Goal: Information Seeking & Learning: Learn about a topic

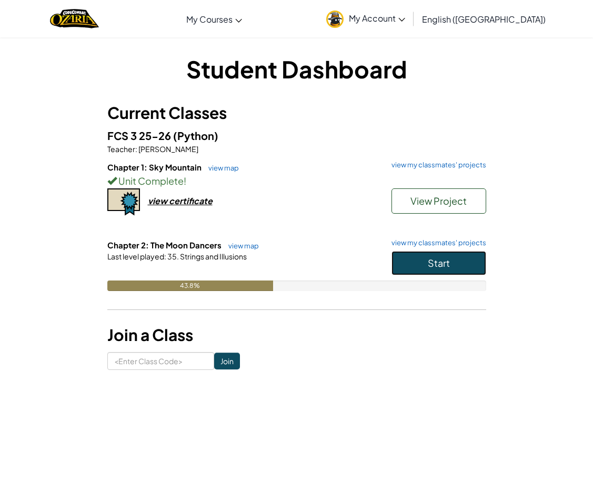
drag, startPoint x: 437, startPoint y: 259, endPoint x: 864, endPoint y: 289, distance: 428.7
drag, startPoint x: 571, startPoint y: 231, endPoint x: 825, endPoint y: 283, distance: 259.9
click at [440, 261] on span "Start" at bounding box center [439, 263] width 22 height 12
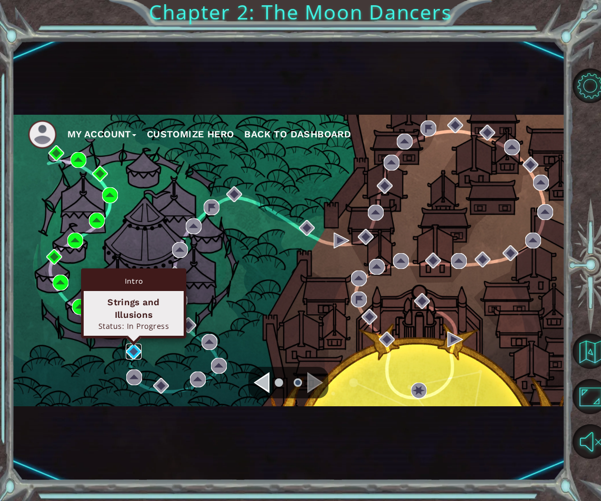
click at [132, 356] on img at bounding box center [134, 351] width 16 height 16
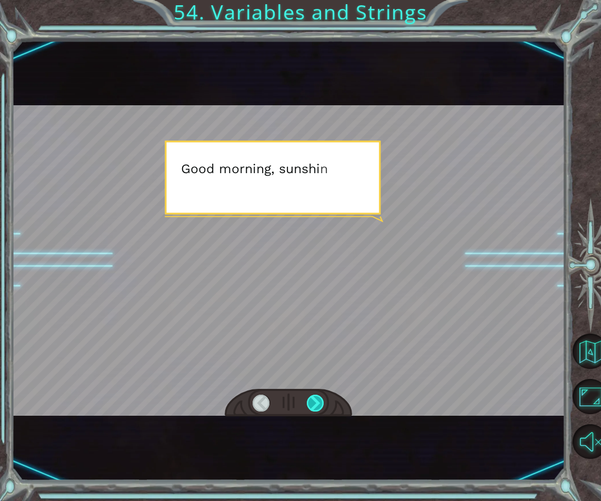
click at [316, 410] on div at bounding box center [315, 402] width 17 height 17
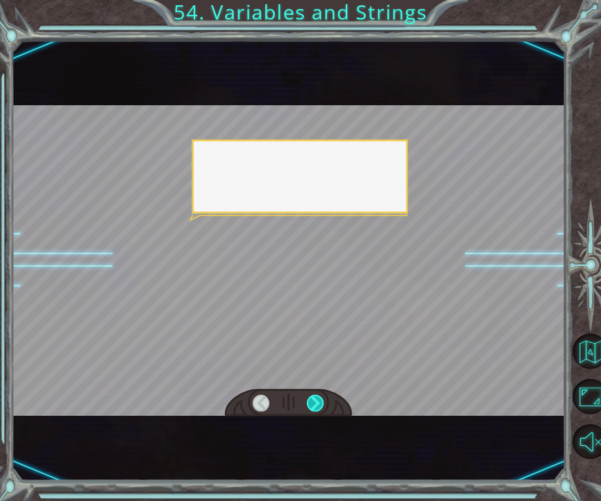
click at [316, 410] on div at bounding box center [315, 402] width 17 height 17
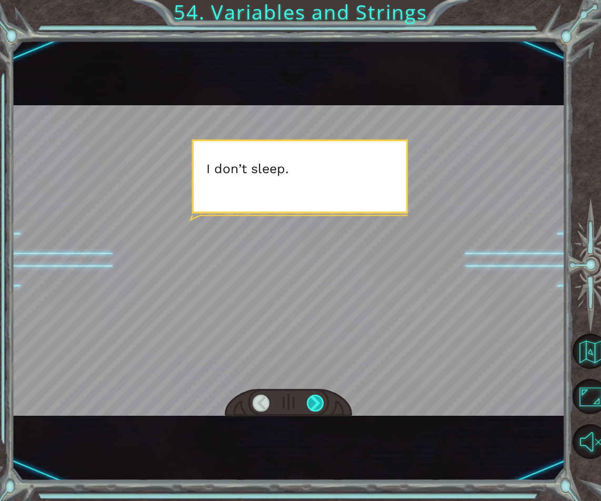
click at [316, 410] on div at bounding box center [315, 402] width 17 height 17
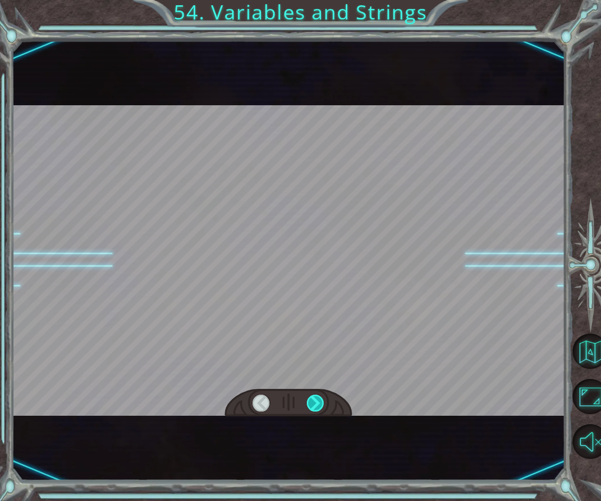
click at [316, 410] on div at bounding box center [315, 402] width 17 height 17
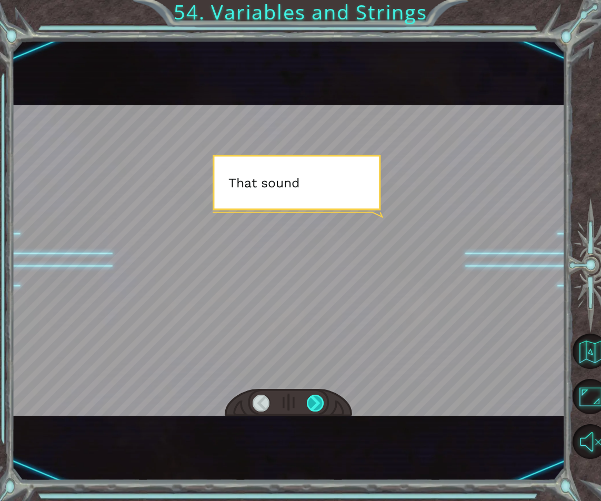
click at [316, 410] on div at bounding box center [315, 402] width 17 height 17
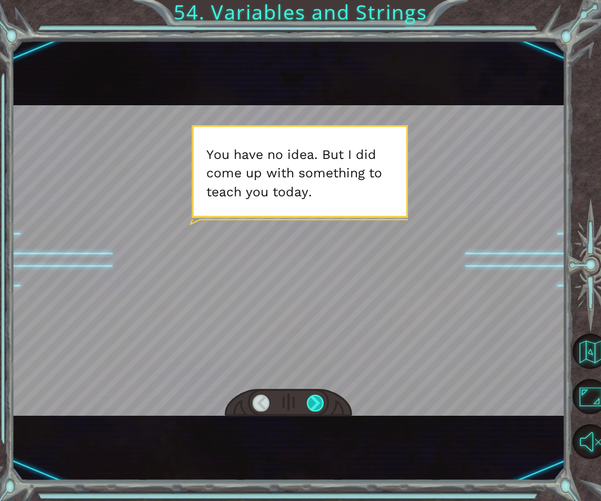
click at [316, 410] on div at bounding box center [315, 402] width 17 height 17
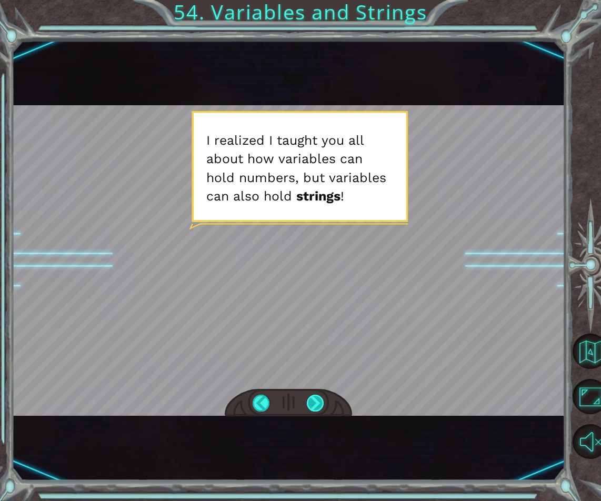
click at [316, 410] on div at bounding box center [315, 402] width 17 height 17
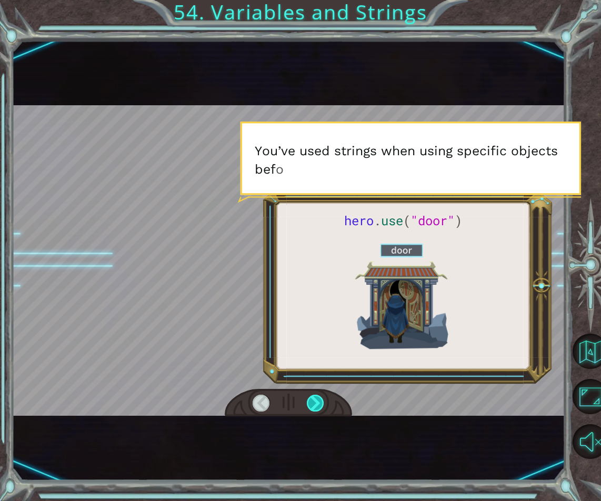
click at [313, 409] on div at bounding box center [315, 402] width 17 height 17
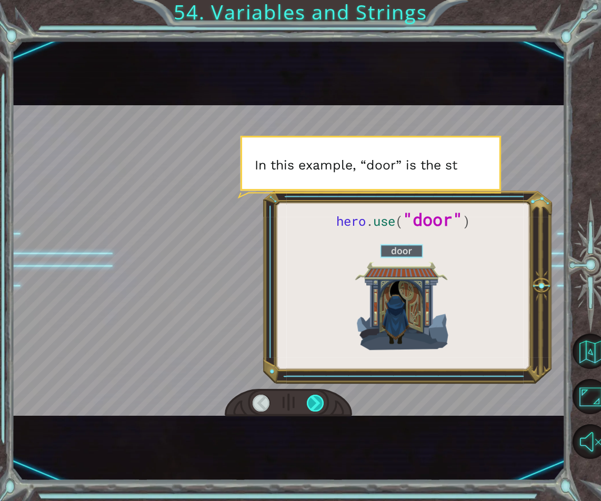
click at [313, 409] on div at bounding box center [315, 402] width 17 height 17
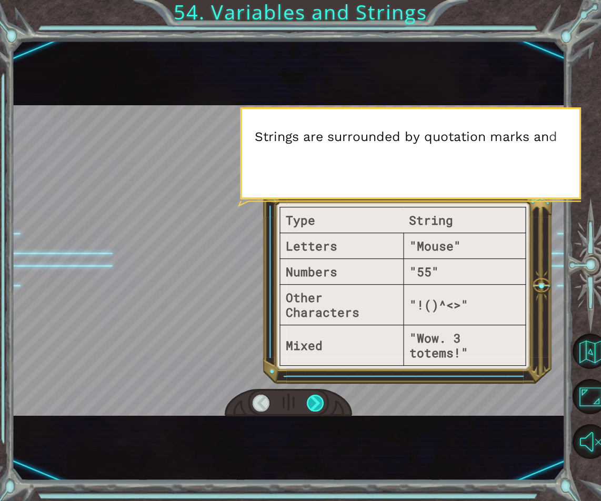
click at [313, 409] on div at bounding box center [315, 402] width 17 height 17
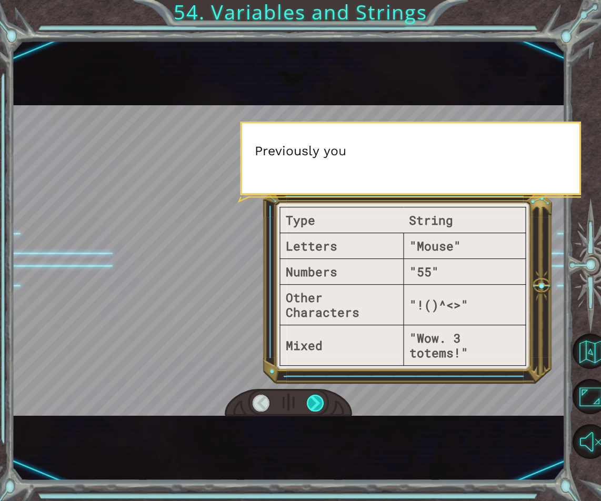
click at [313, 409] on div at bounding box center [315, 402] width 17 height 17
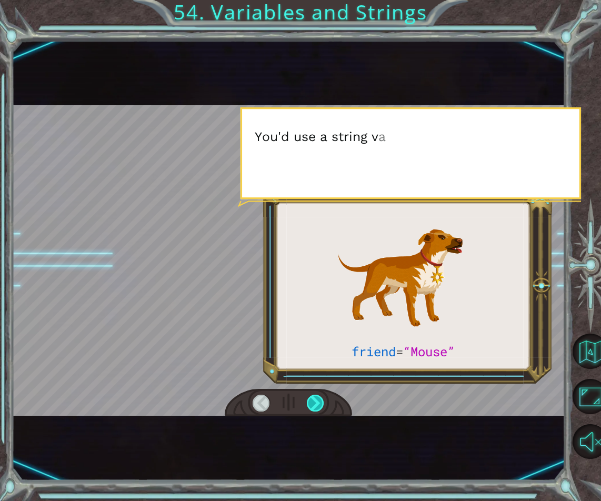
click at [313, 409] on div at bounding box center [315, 402] width 17 height 17
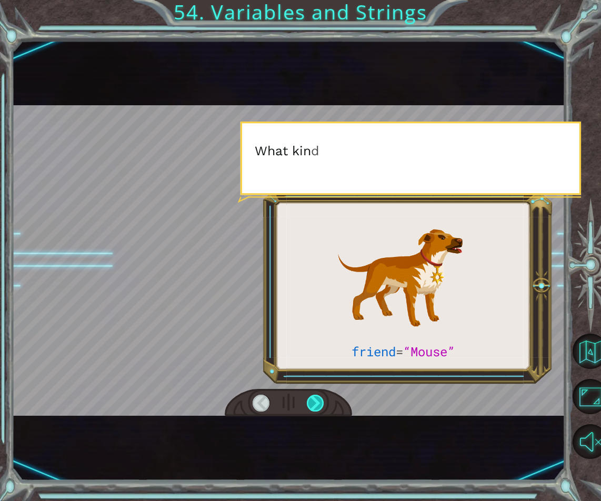
click at [313, 409] on div at bounding box center [315, 402] width 17 height 17
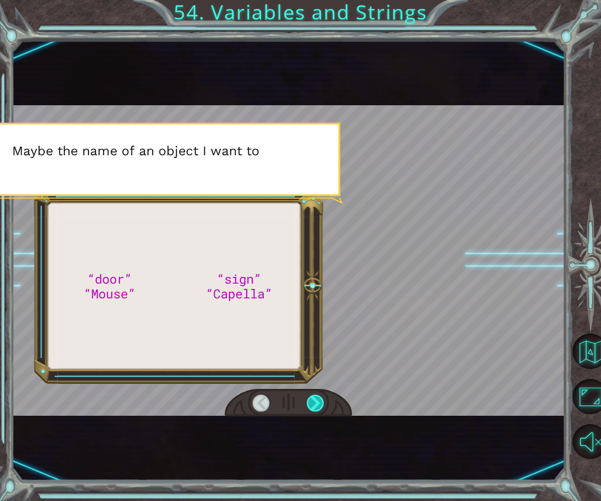
click at [313, 409] on div at bounding box center [315, 402] width 17 height 17
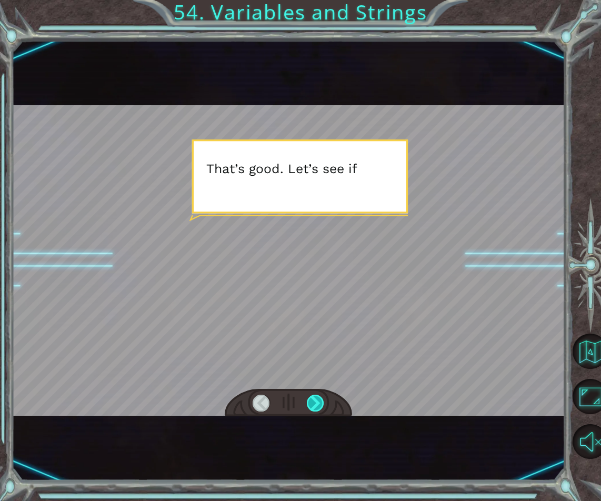
click at [313, 409] on div at bounding box center [315, 402] width 17 height 17
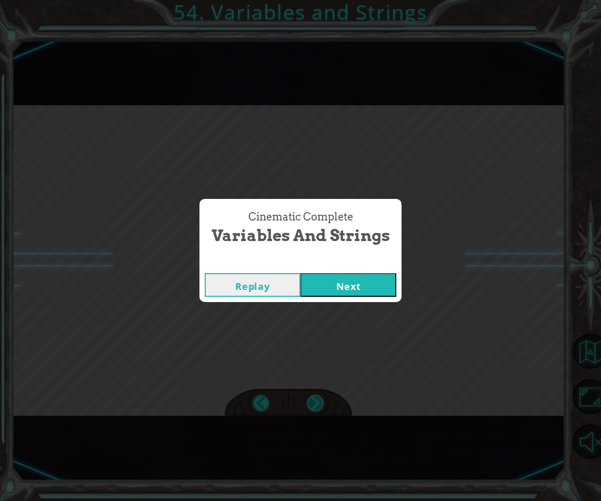
click at [313, 409] on div "Cinematic Complete Variables and Strings Replay Next" at bounding box center [300, 250] width 601 height 501
click at [340, 267] on div "Cinematic Complete" at bounding box center [300, 262] width 202 height 11
click at [341, 287] on button "Next" at bounding box center [348, 285] width 96 height 24
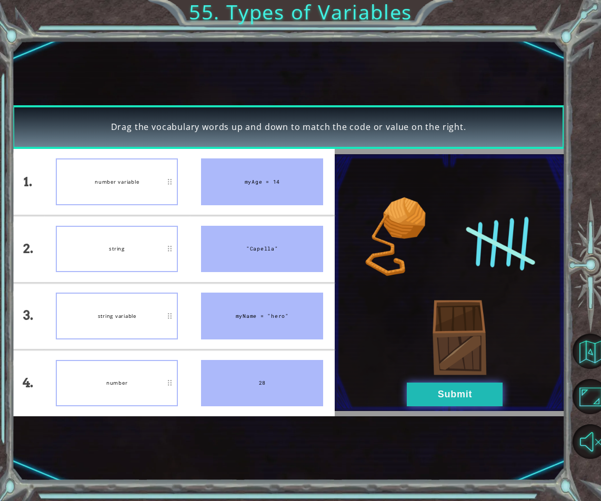
click at [467, 404] on button "Submit" at bounding box center [455, 394] width 96 height 24
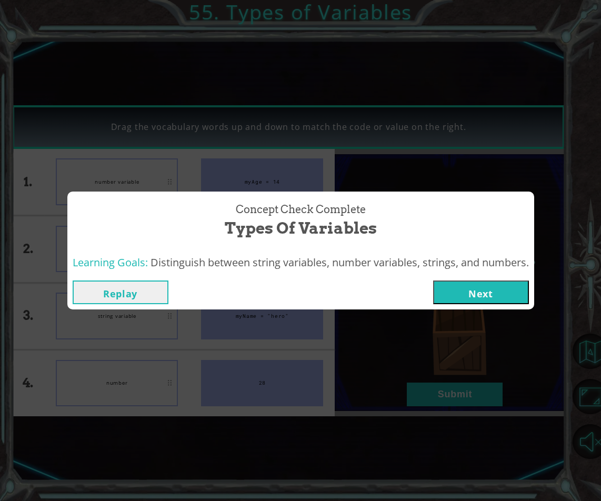
click at [463, 397] on div "Concept Check Complete Types of Variables Learning Goals: Distinguish between s…" at bounding box center [300, 250] width 601 height 501
click at [465, 288] on button "Next" at bounding box center [481, 292] width 96 height 24
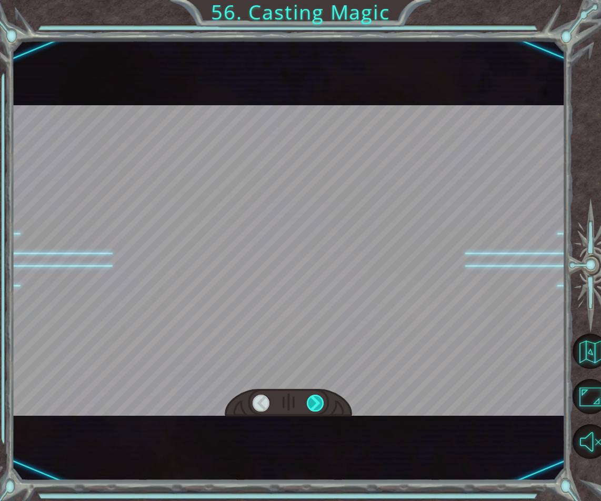
click at [308, 404] on div at bounding box center [315, 402] width 17 height 17
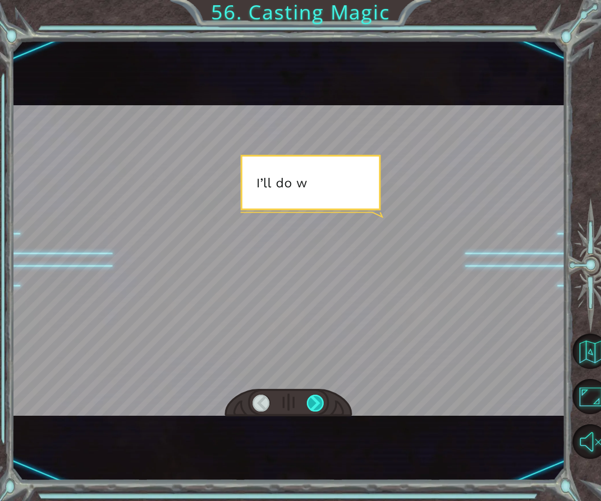
click at [308, 404] on div at bounding box center [315, 402] width 17 height 17
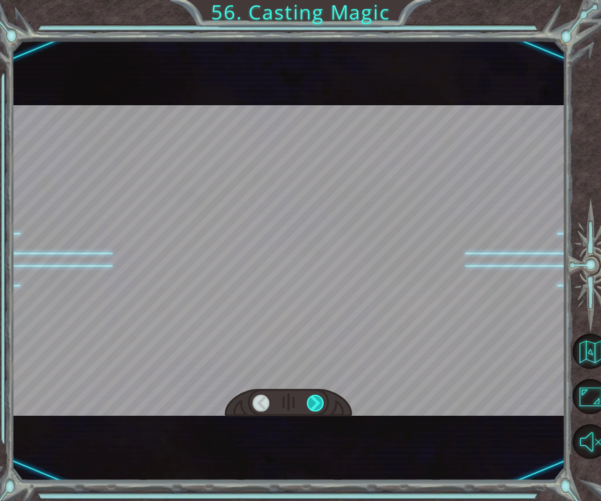
click at [308, 404] on div at bounding box center [315, 402] width 17 height 17
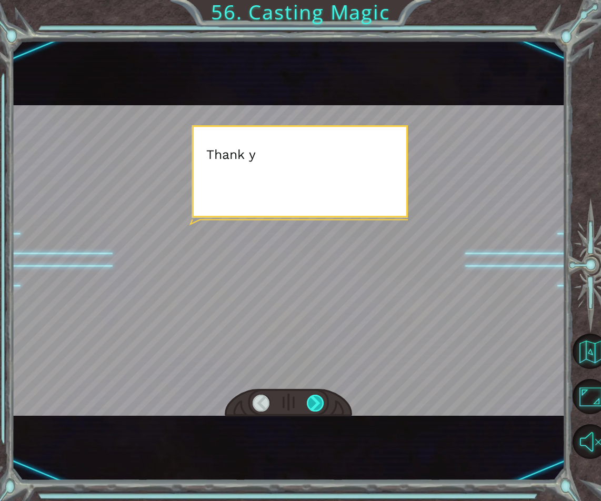
click at [308, 404] on div at bounding box center [315, 402] width 17 height 17
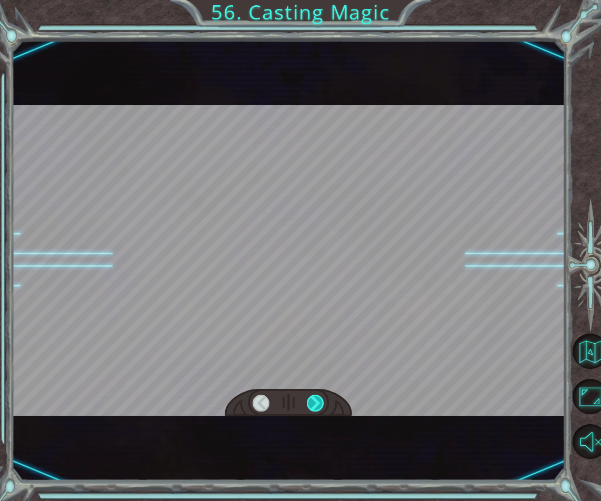
click at [308, 404] on div at bounding box center [315, 402] width 17 height 17
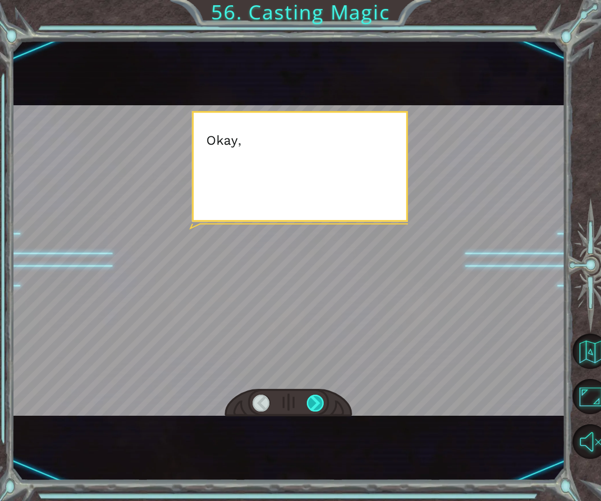
click at [308, 404] on div at bounding box center [315, 402] width 17 height 17
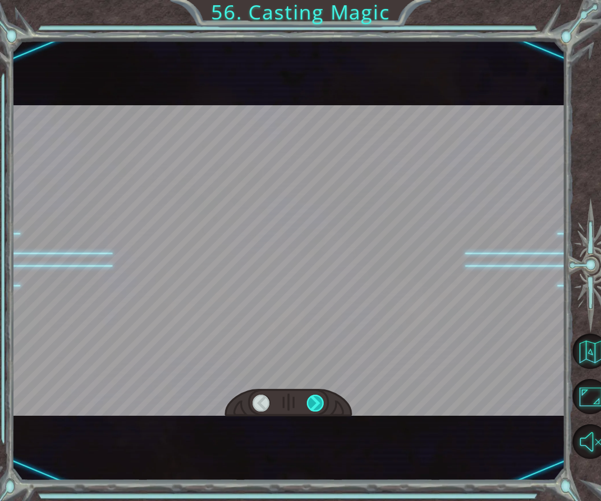
click at [308, 404] on div at bounding box center [315, 402] width 17 height 17
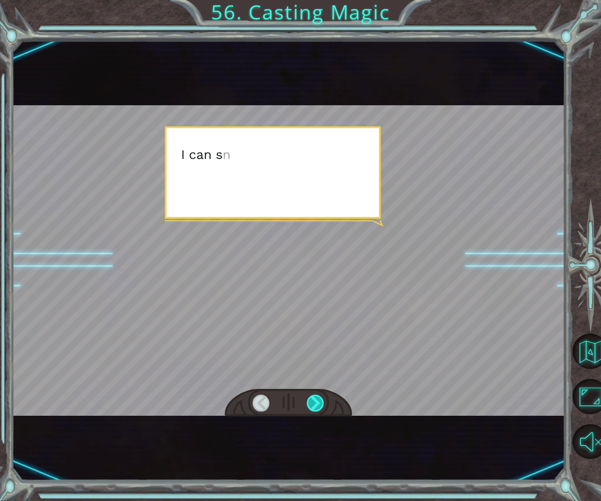
click at [308, 404] on div at bounding box center [315, 402] width 17 height 17
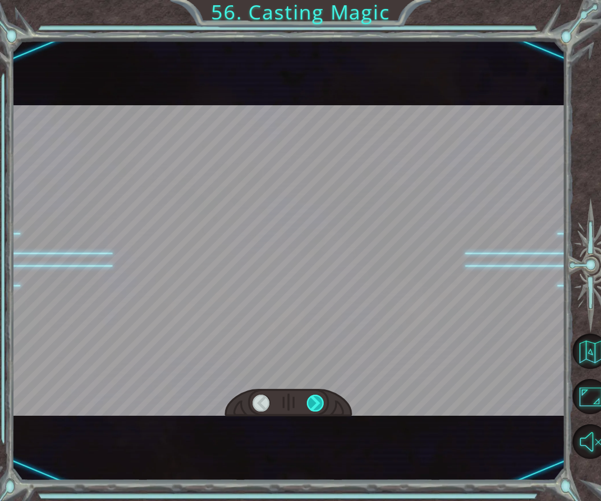
click at [308, 404] on div at bounding box center [315, 402] width 17 height 17
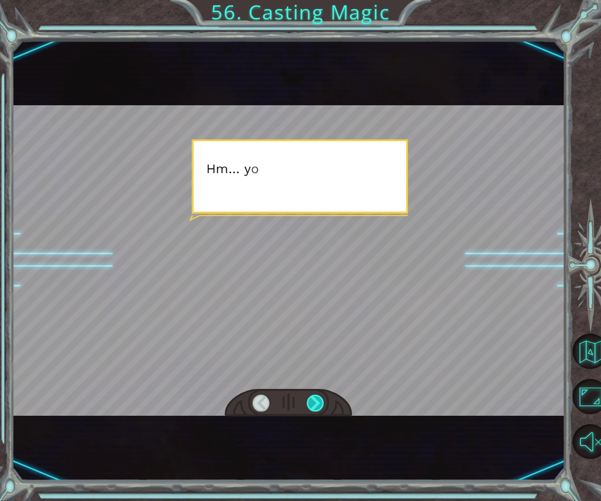
click at [308, 404] on div at bounding box center [315, 402] width 17 height 17
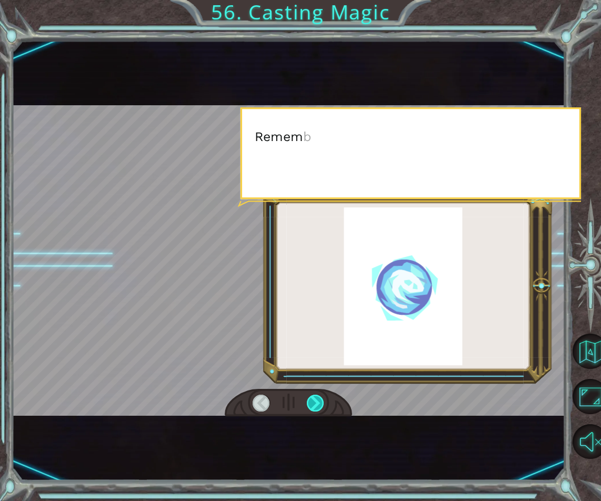
click at [308, 404] on div at bounding box center [315, 402] width 17 height 17
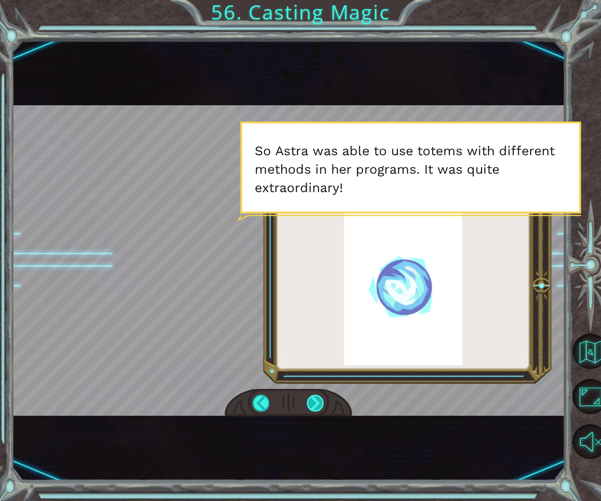
click at [317, 402] on div at bounding box center [315, 402] width 17 height 17
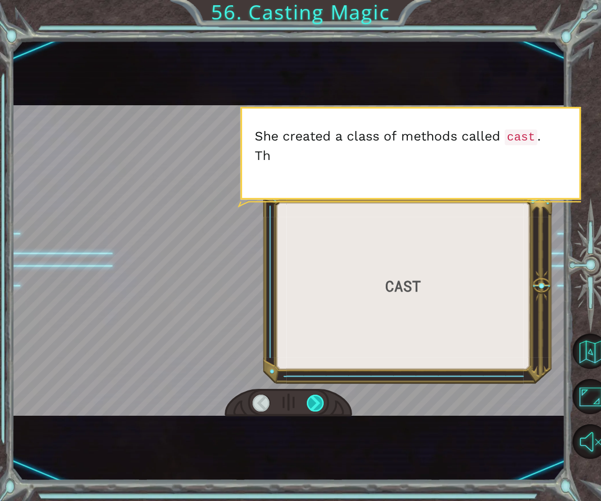
click at [323, 407] on div at bounding box center [315, 402] width 17 height 17
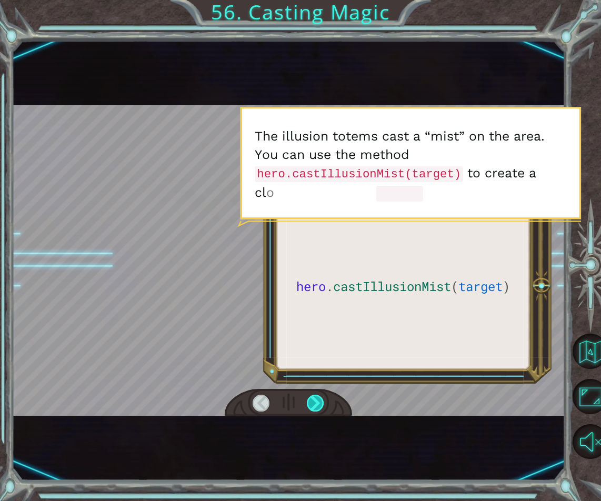
click at [320, 403] on div at bounding box center [315, 402] width 17 height 17
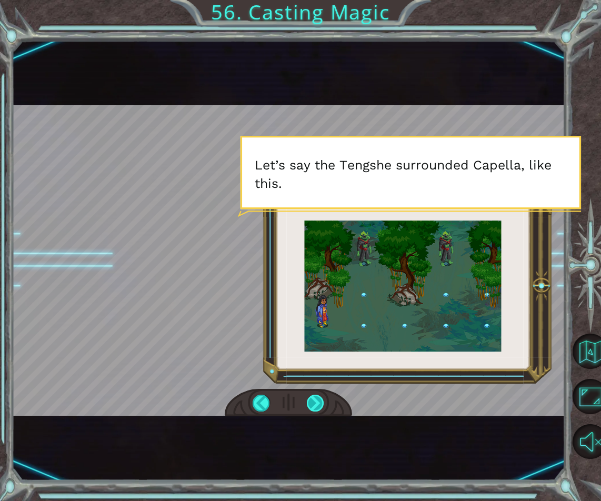
click at [316, 406] on div at bounding box center [315, 402] width 17 height 17
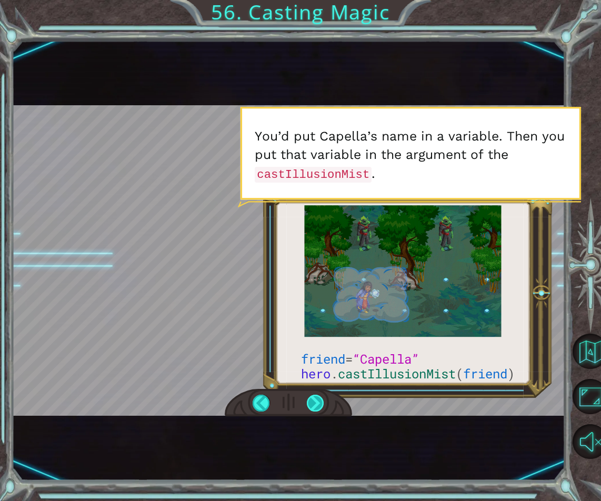
click at [317, 398] on div at bounding box center [315, 402] width 17 height 17
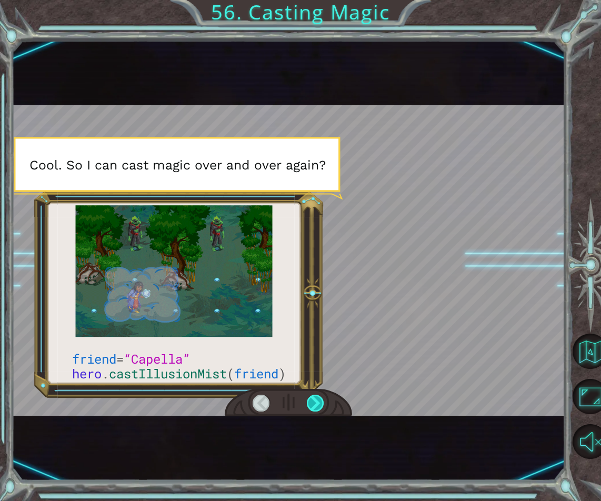
click at [317, 398] on div at bounding box center [315, 402] width 17 height 17
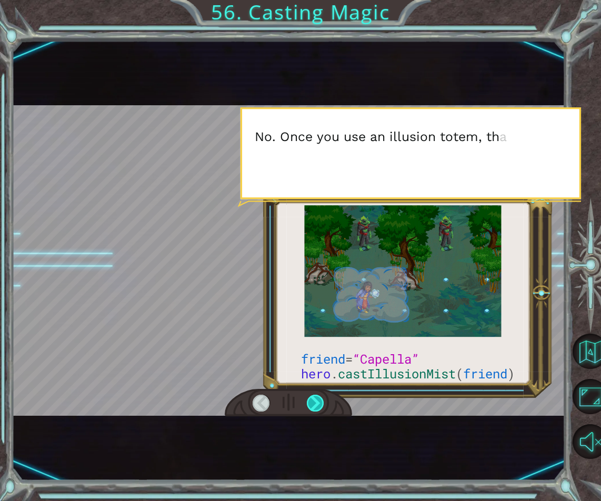
click at [317, 398] on div at bounding box center [315, 402] width 17 height 17
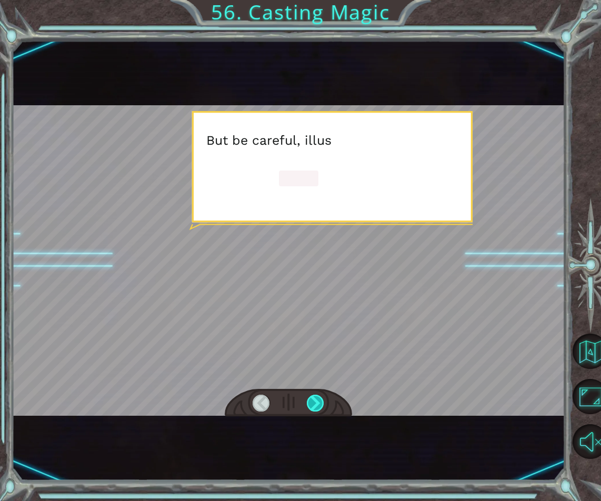
click at [317, 398] on div at bounding box center [315, 402] width 17 height 17
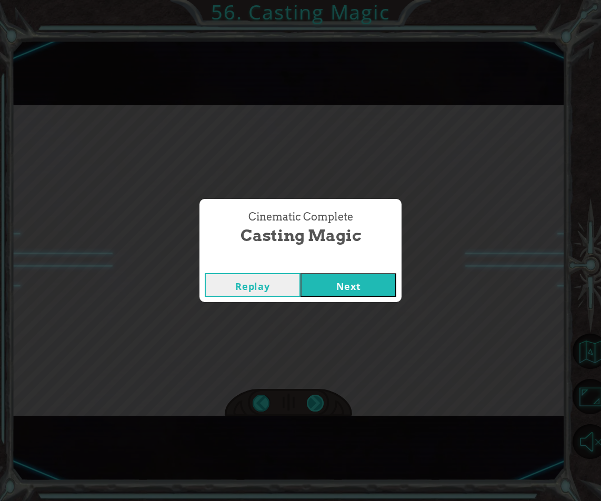
click at [317, 398] on div "Cinematic Complete Casting Magic Replay Next" at bounding box center [300, 250] width 601 height 501
click at [371, 282] on button "Next" at bounding box center [348, 285] width 96 height 24
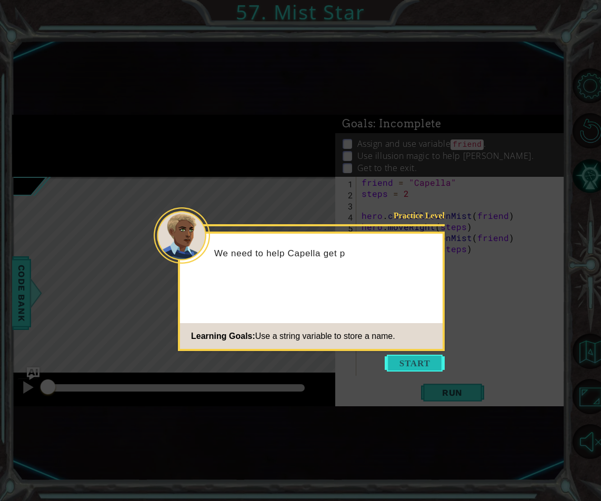
click at [429, 363] on button "Start" at bounding box center [414, 363] width 60 height 17
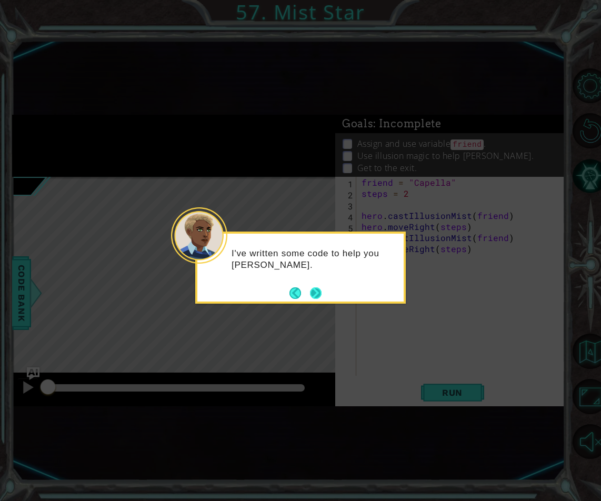
click at [311, 289] on button "Next" at bounding box center [316, 293] width 12 height 12
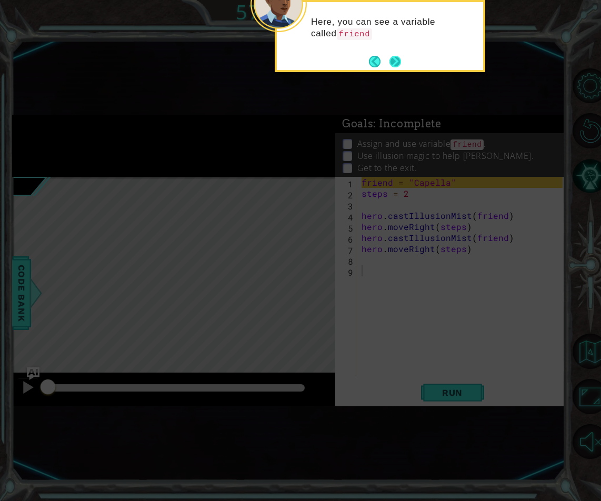
click at [394, 63] on button "Next" at bounding box center [395, 61] width 13 height 13
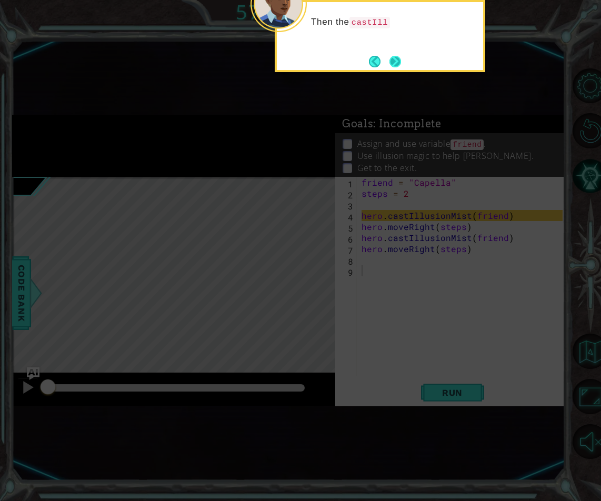
click at [388, 60] on button "Next" at bounding box center [395, 61] width 15 height 15
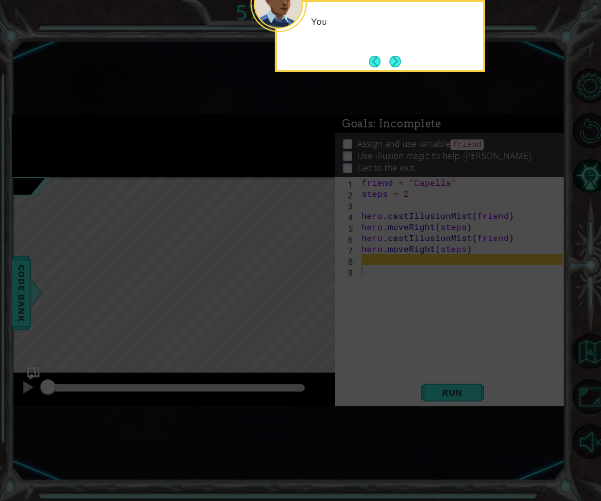
click at [389, 60] on button "Next" at bounding box center [395, 61] width 12 height 12
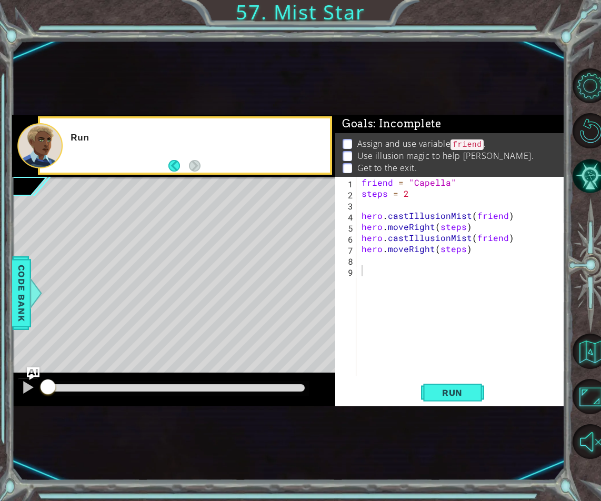
click at [389, 60] on div "1 ההההההההההההההההההההההההההההההההההההההההההההההההההההההההההההההההההההההההההההה…" at bounding box center [288, 260] width 553 height 441
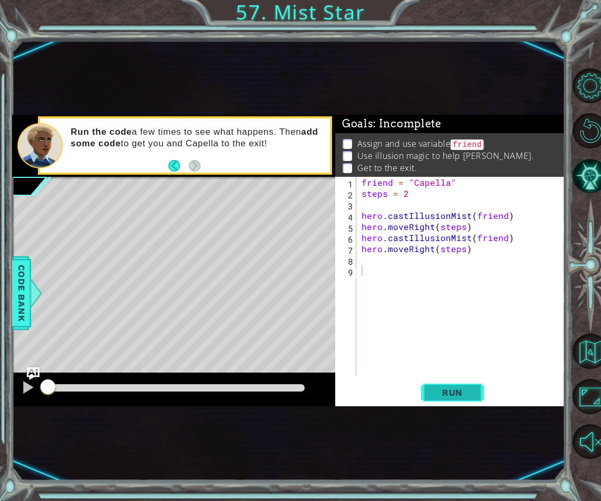
click at [446, 383] on button "Run" at bounding box center [452, 392] width 63 height 23
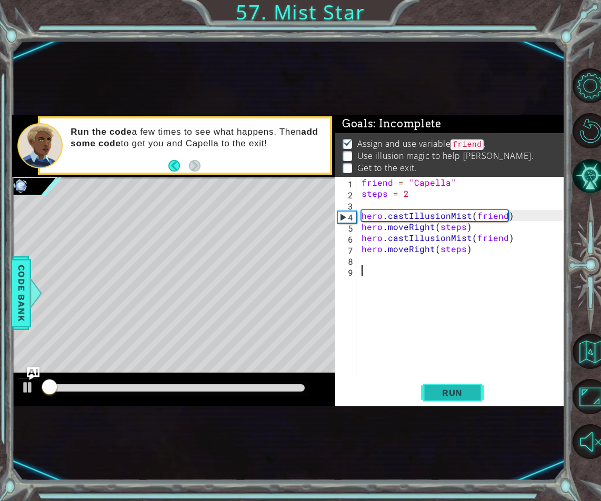
scroll to position [8, 0]
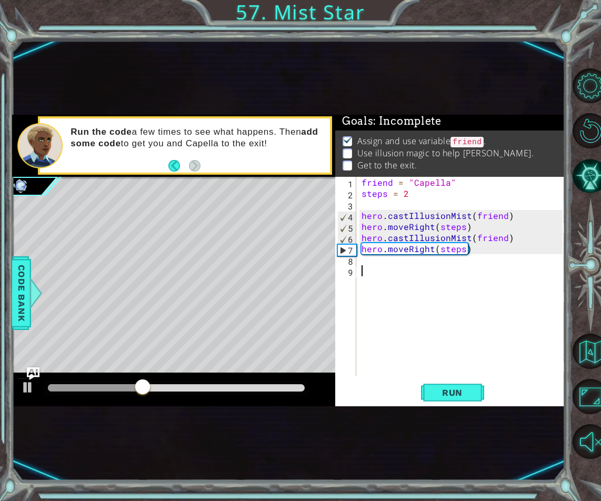
click at [385, 267] on div "friend = "Capella" steps = 2 hero . castIllusionMist ( friend ) hero . moveRigh…" at bounding box center [463, 287] width 208 height 221
drag, startPoint x: 511, startPoint y: 235, endPoint x: 361, endPoint y: 235, distance: 149.9
click at [361, 235] on div "friend = "Capella" steps = 2 hero . castIllusionMist ( friend ) hero . moveRigh…" at bounding box center [463, 287] width 208 height 221
type textarea "hero.castIllusionMist(friend)"
click at [373, 267] on div "friend = "Capella" steps = 2 hero . castIllusionMist ( friend ) hero . moveRigh…" at bounding box center [463, 287] width 208 height 221
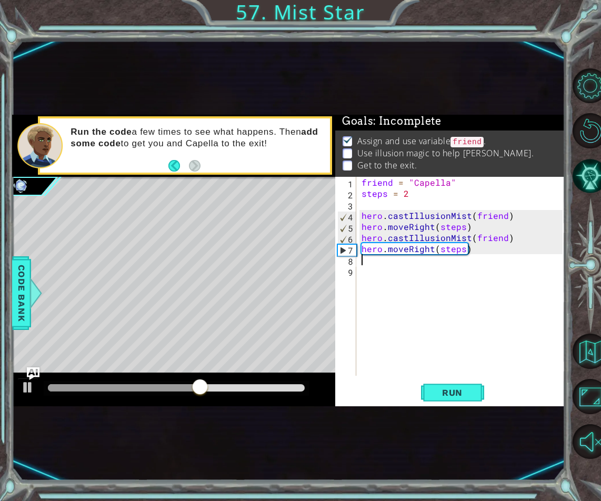
click at [373, 264] on div "friend = "Capella" steps = 2 hero . castIllusionMist ( friend ) hero . moveRigh…" at bounding box center [463, 287] width 208 height 221
paste textarea "hero.castIllusionMist(friend)"
click at [463, 390] on span "Run" at bounding box center [452, 392] width 42 height 11
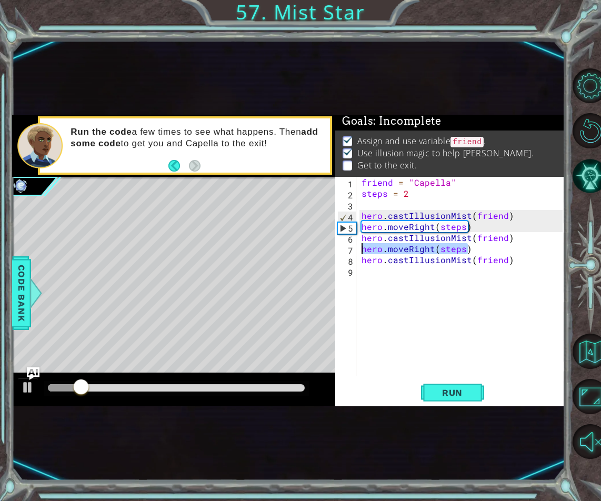
drag, startPoint x: 469, startPoint y: 247, endPoint x: 361, endPoint y: 252, distance: 108.0
click at [361, 252] on div "friend = "Capella" steps = 2 hero . castIllusionMist ( friend ) hero . moveRigh…" at bounding box center [463, 287] width 208 height 221
type textarea "hero.moveRight(steps)"
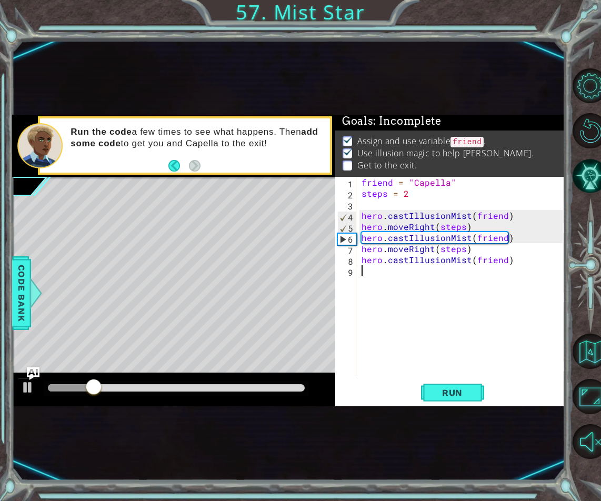
click at [375, 271] on div "friend = "Capella" steps = 2 hero . castIllusionMist ( friend ) hero . moveRigh…" at bounding box center [463, 287] width 208 height 221
paste textarea "hero.moveRight(steps)"
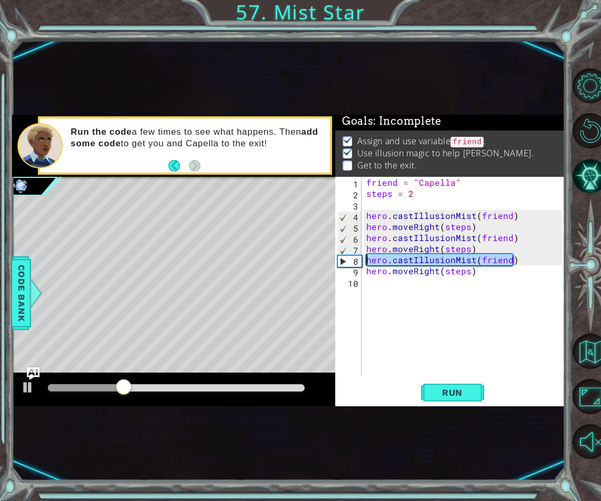
drag, startPoint x: 510, startPoint y: 264, endPoint x: 368, endPoint y: 261, distance: 142.0
click at [368, 261] on div "friend = "Capella" steps = 2 hero . castIllusionMist ( friend ) hero . moveRigh…" at bounding box center [466, 287] width 204 height 221
type textarea "hero.castIllusionMist(friend)"
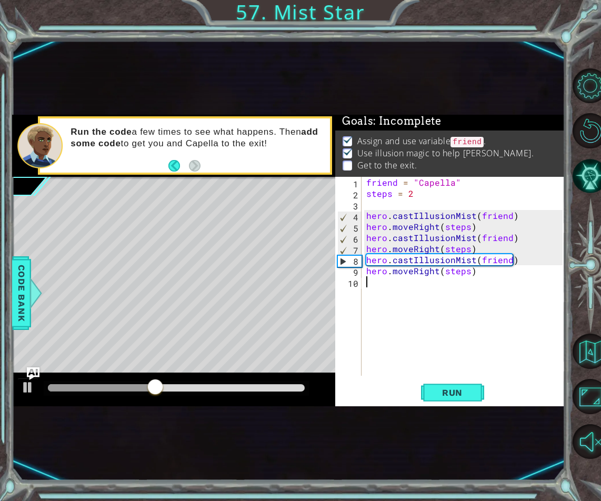
click at [431, 288] on div "friend = "Capella" steps = 2 hero . castIllusionMist ( friend ) hero . moveRigh…" at bounding box center [466, 287] width 204 height 221
drag, startPoint x: 474, startPoint y: 274, endPoint x: 357, endPoint y: 272, distance: 116.8
click at [357, 272] on div "1 2 3 4 5 6 7 8 9 10 friend = "Capella" steps = 2 hero . castIllusionMist ( fri…" at bounding box center [448, 276] width 227 height 199
type textarea "hero.moveRight(steps)"
click at [382, 288] on div "friend = "Capella" steps = 2 hero . castIllusionMist ( friend ) hero . moveRigh…" at bounding box center [466, 287] width 204 height 221
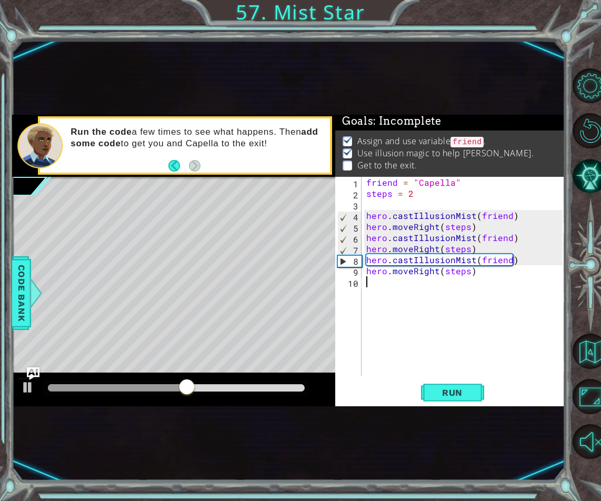
paste textarea "hero.moveRight(steps)"
type textarea "hero.moveRight(steps)"
click at [453, 386] on button "Run" at bounding box center [452, 392] width 63 height 23
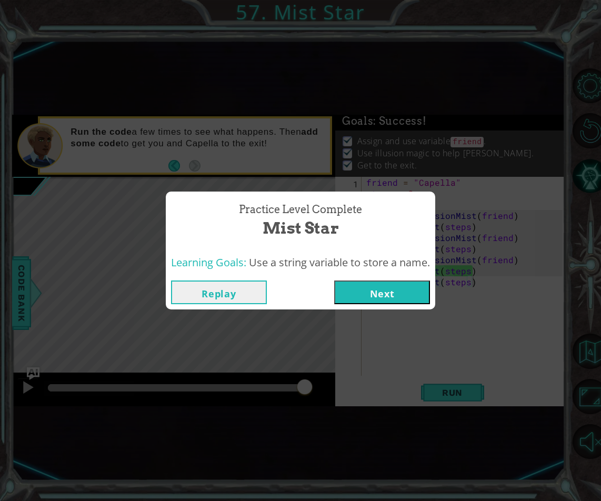
click at [359, 296] on button "Next" at bounding box center [382, 292] width 96 height 24
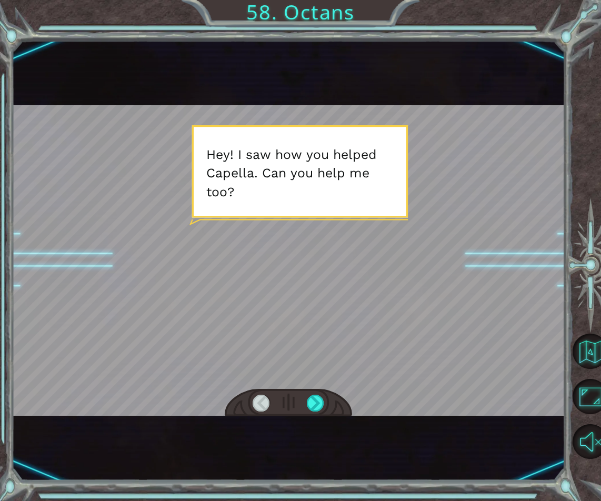
drag, startPoint x: 534, startPoint y: 403, endPoint x: 879, endPoint y: 324, distance: 354.5
click at [312, 404] on div at bounding box center [315, 402] width 17 height 17
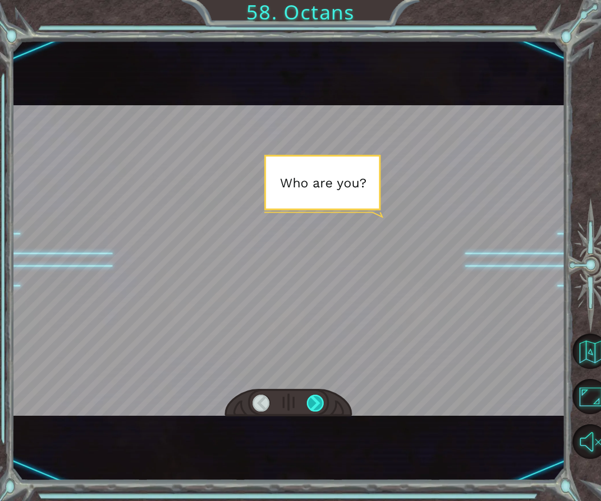
click at [312, 404] on div at bounding box center [315, 402] width 17 height 17
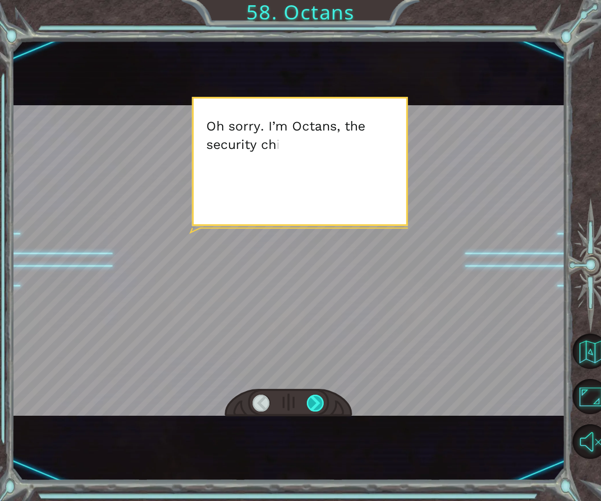
click at [312, 404] on div at bounding box center [315, 402] width 17 height 17
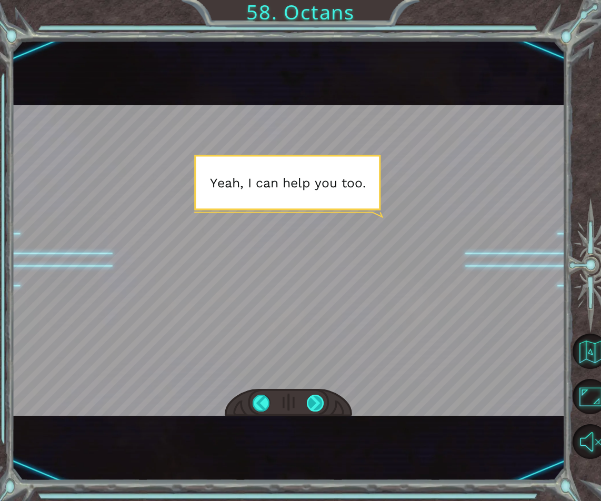
click at [312, 404] on div at bounding box center [315, 402] width 17 height 17
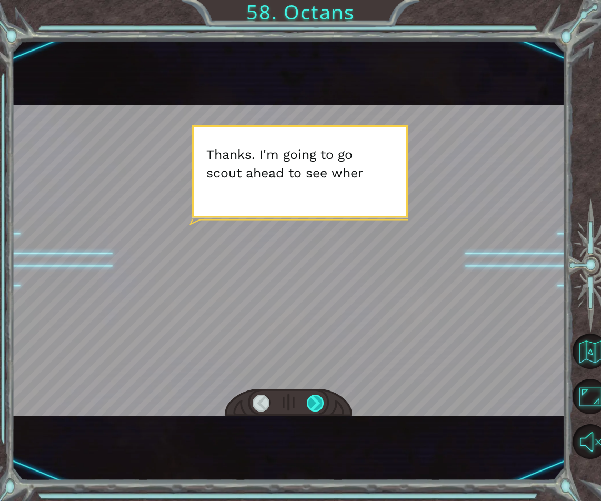
click at [312, 404] on div at bounding box center [315, 402] width 17 height 17
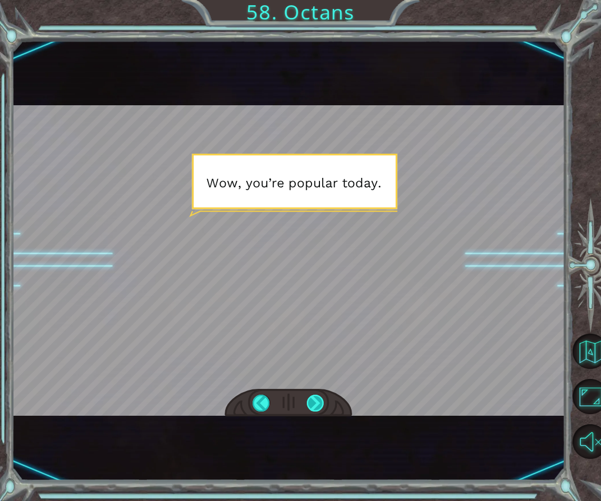
click at [312, 404] on div at bounding box center [315, 402] width 17 height 17
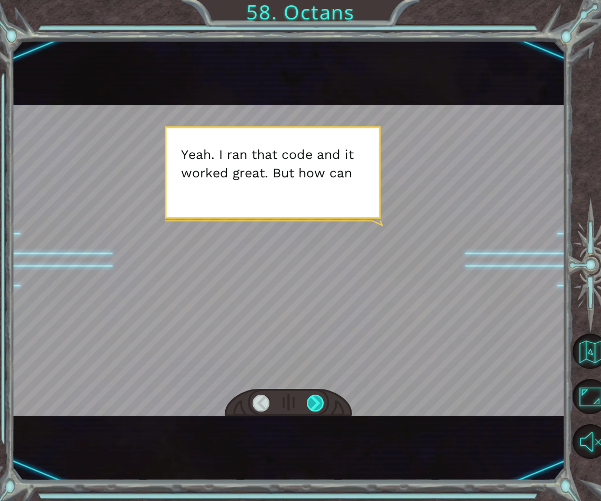
click at [312, 404] on div at bounding box center [315, 402] width 17 height 17
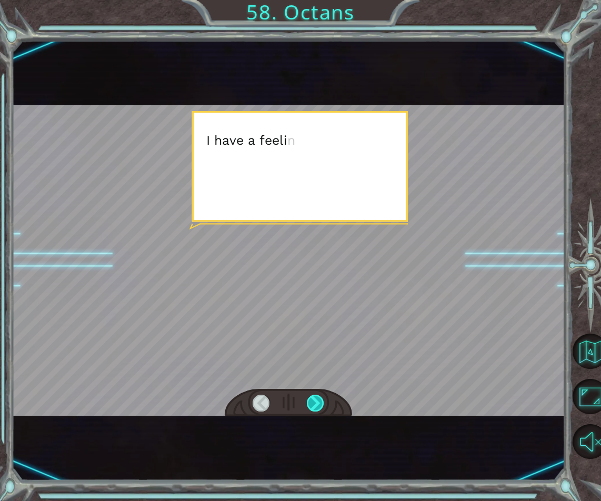
click at [312, 404] on div at bounding box center [315, 402] width 17 height 17
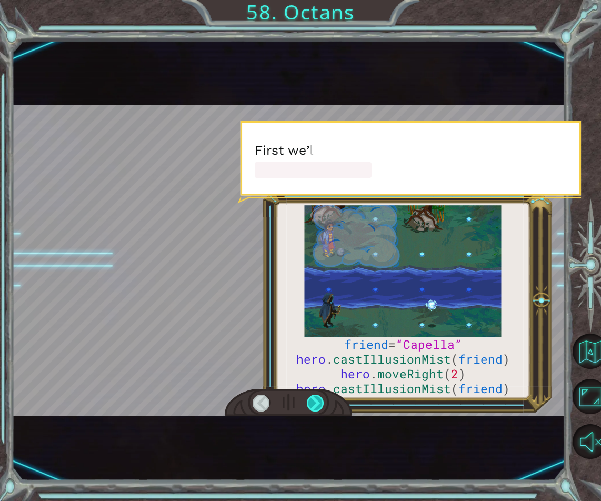
click at [312, 404] on div at bounding box center [315, 402] width 17 height 17
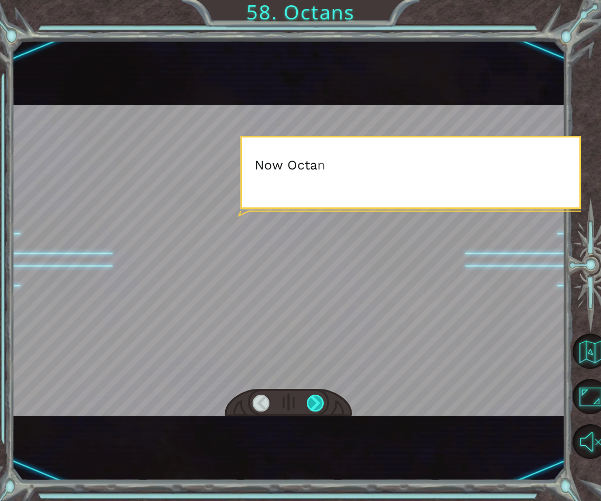
click at [312, 404] on div at bounding box center [315, 402] width 17 height 17
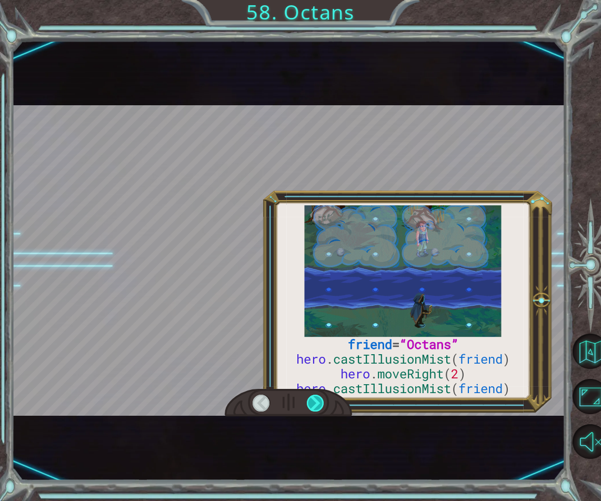
click at [312, 404] on div at bounding box center [315, 402] width 17 height 17
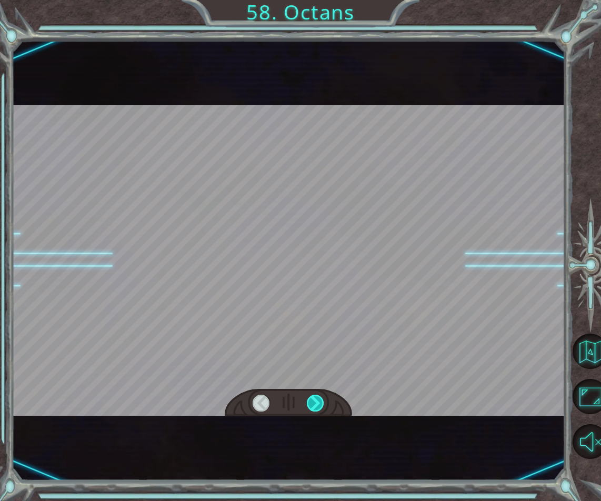
click at [312, 404] on div at bounding box center [315, 402] width 17 height 17
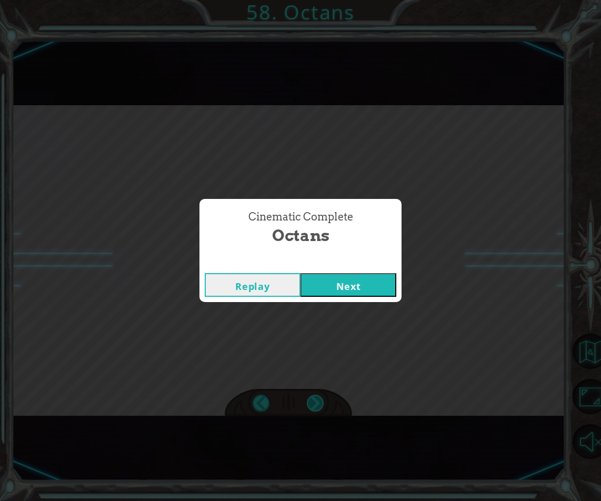
click at [312, 404] on div "Cinematic Complete Octans Replay Next" at bounding box center [300, 250] width 601 height 501
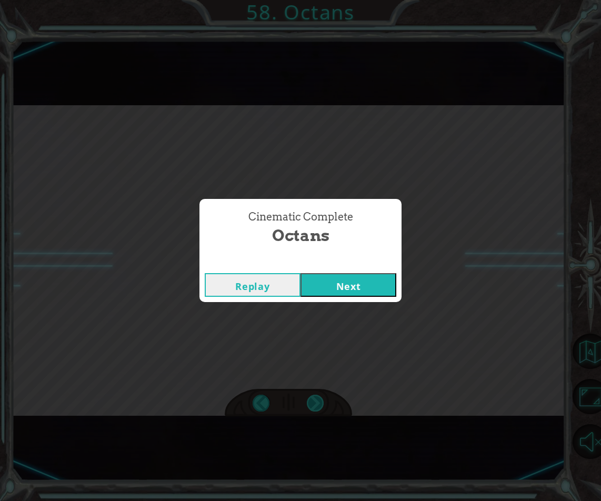
click at [312, 404] on div "Cinematic Complete Octans Replay Next" at bounding box center [300, 250] width 601 height 501
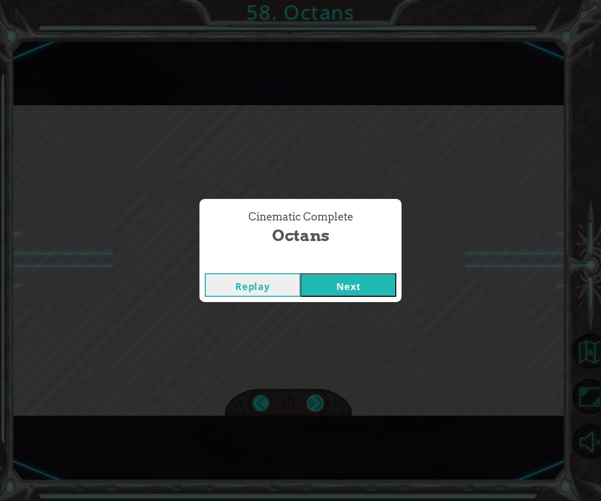
click at [312, 404] on div "Cinematic Complete Octans Replay Next" at bounding box center [300, 250] width 601 height 501
click at [345, 293] on button "Next" at bounding box center [348, 285] width 96 height 24
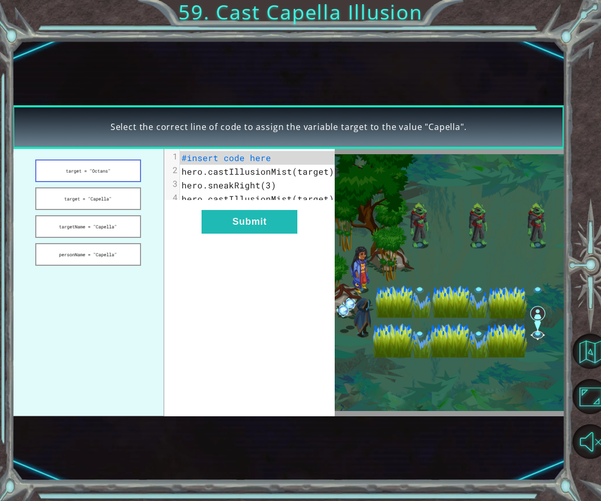
click at [74, 177] on button "target = "Octans"" at bounding box center [88, 170] width 106 height 23
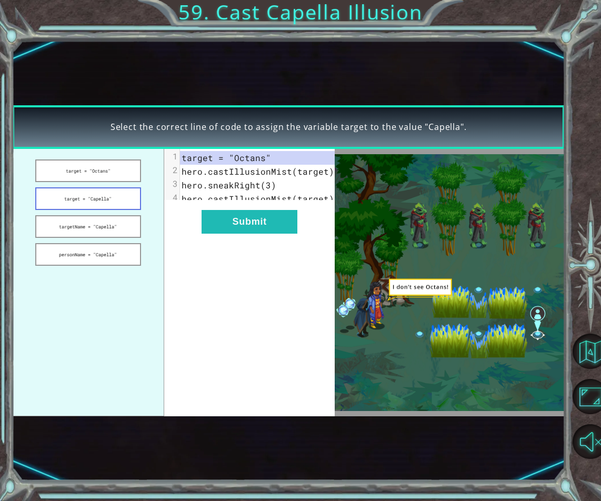
click at [88, 198] on button "target = "Capella"" at bounding box center [88, 198] width 106 height 23
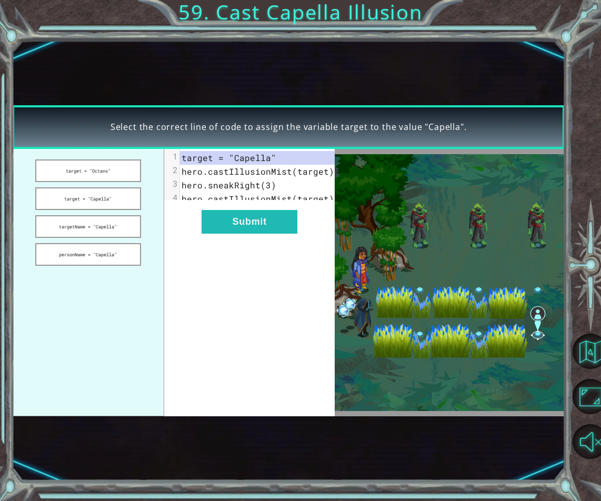
click at [87, 211] on ul "target = "Octans" target = "Capella" targetName = "Capella" personName = "Capel…" at bounding box center [88, 282] width 152 height 267
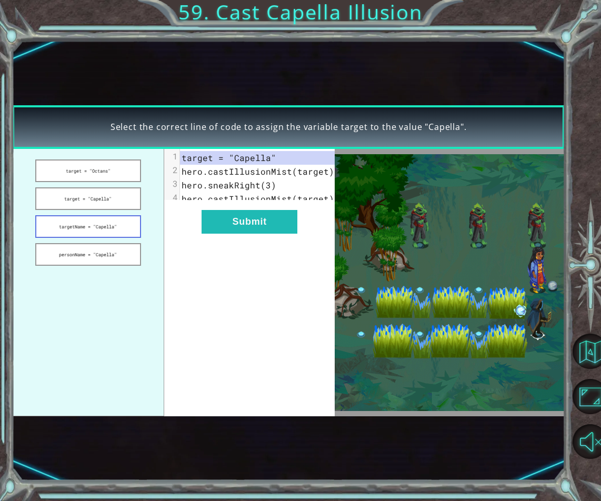
click at [91, 228] on button "targetName = "Capella"" at bounding box center [88, 226] width 106 height 23
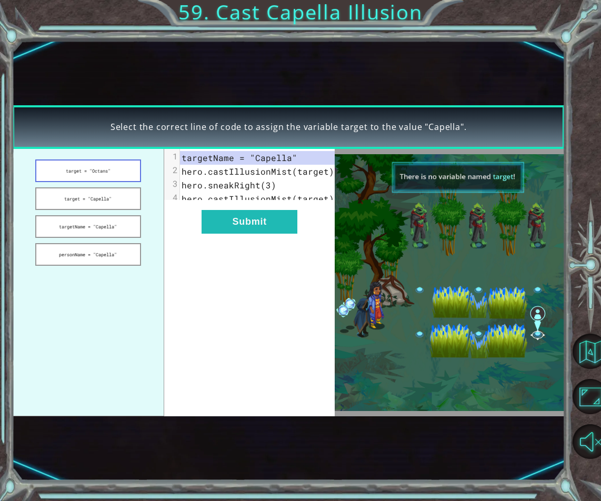
click at [97, 177] on button "target = "Octans"" at bounding box center [88, 170] width 106 height 23
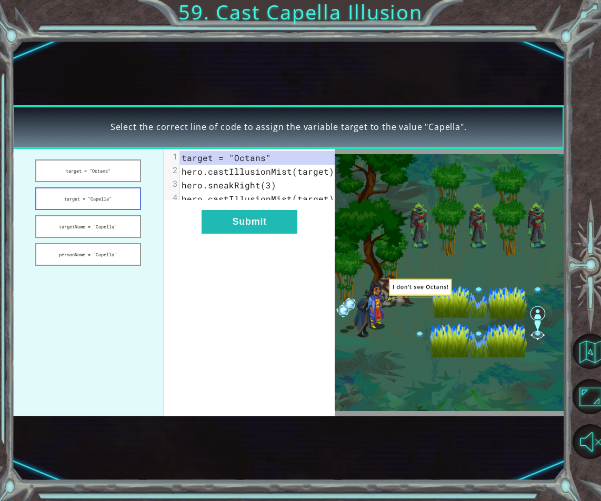
click at [91, 204] on button "target = "Capella"" at bounding box center [88, 198] width 106 height 23
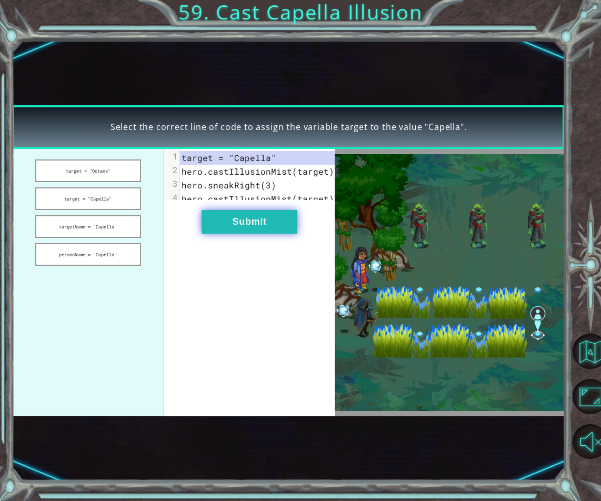
drag, startPoint x: 270, startPoint y: 225, endPoint x: 235, endPoint y: 228, distance: 35.4
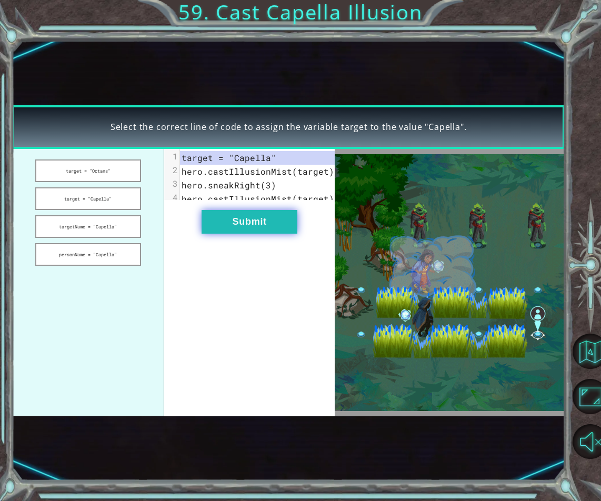
click at [270, 229] on button "Submit" at bounding box center [249, 222] width 96 height 24
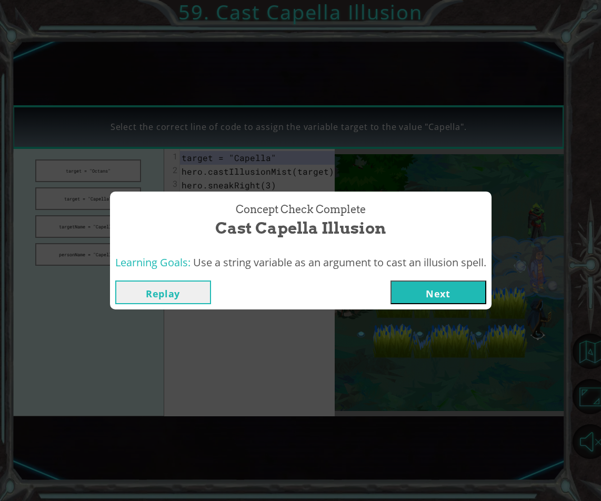
click at [453, 286] on button "Next" at bounding box center [438, 292] width 96 height 24
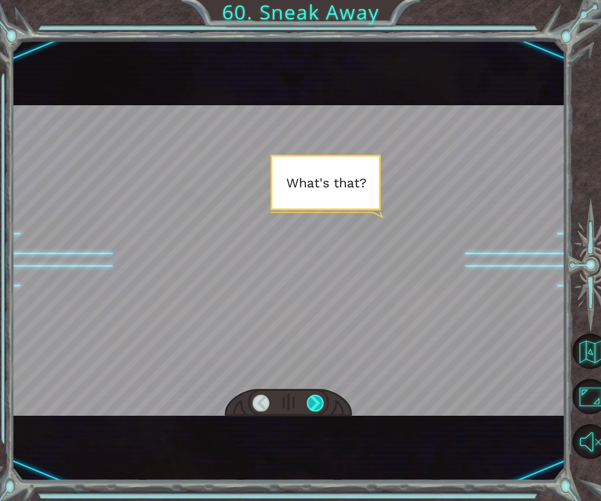
click at [315, 404] on div at bounding box center [315, 402] width 17 height 17
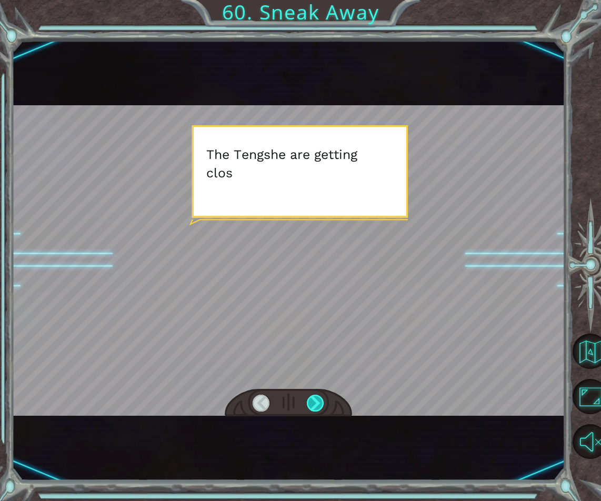
click at [315, 404] on div at bounding box center [315, 402] width 17 height 17
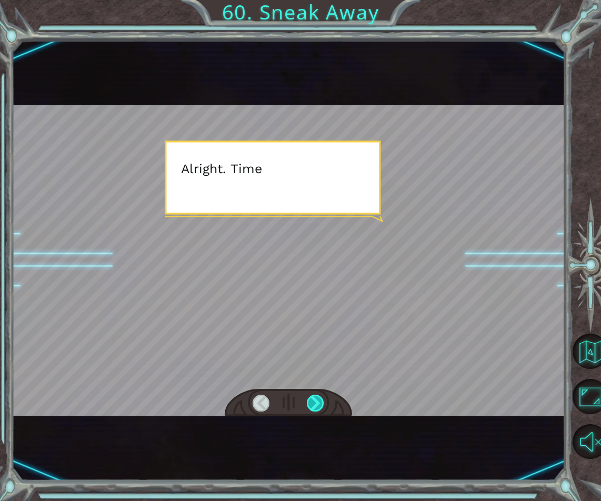
click at [312, 403] on div at bounding box center [315, 402] width 17 height 17
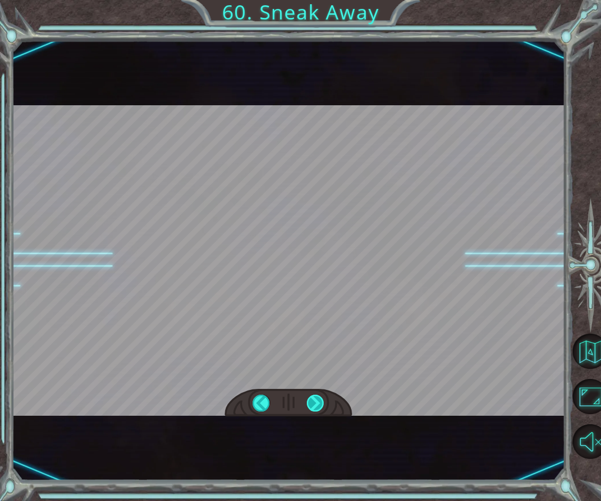
click at [312, 403] on div at bounding box center [315, 402] width 17 height 17
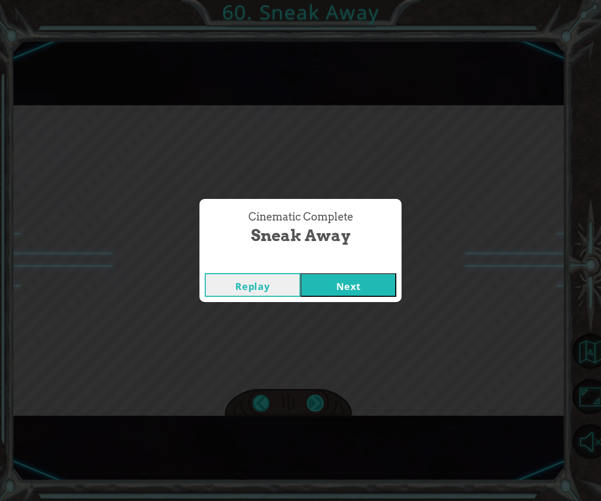
click at [312, 403] on div "Cinematic Complete Sneak Away Replay Next" at bounding box center [300, 250] width 601 height 501
click at [329, 280] on button "Next" at bounding box center [348, 285] width 96 height 24
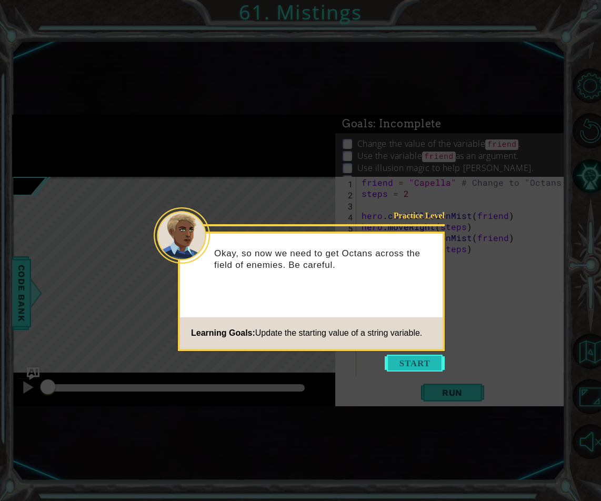
click at [410, 367] on button "Start" at bounding box center [414, 363] width 60 height 17
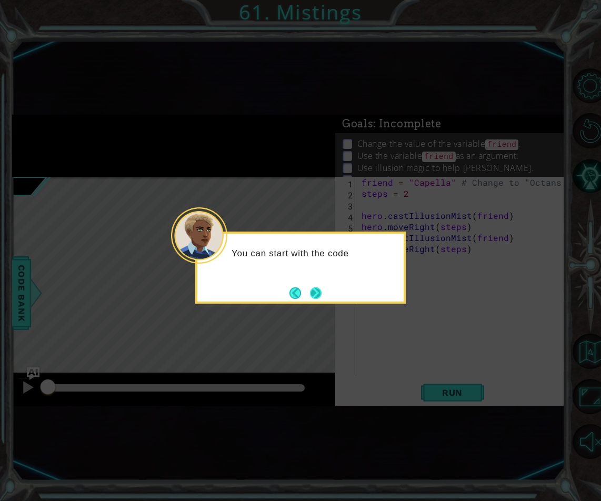
click at [309, 287] on button "Next" at bounding box center [315, 293] width 13 height 13
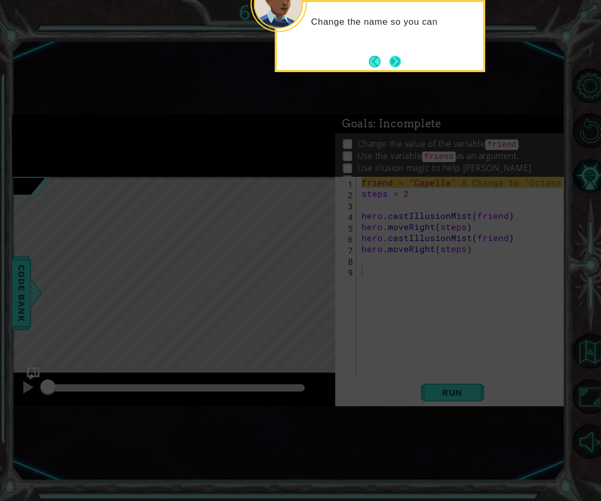
click at [391, 61] on button "Next" at bounding box center [395, 62] width 12 height 12
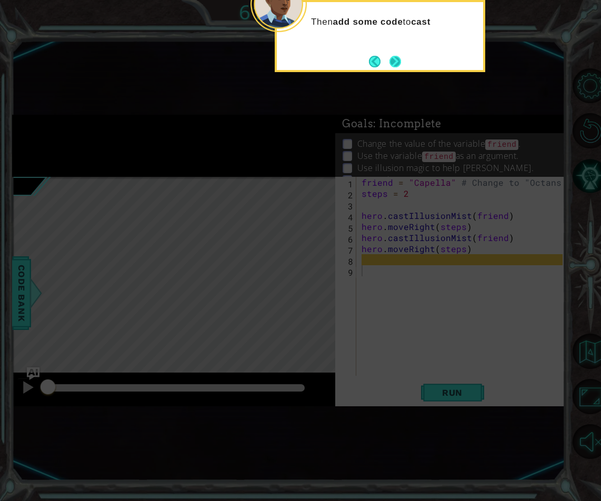
click at [401, 64] on button "Next" at bounding box center [395, 62] width 12 height 12
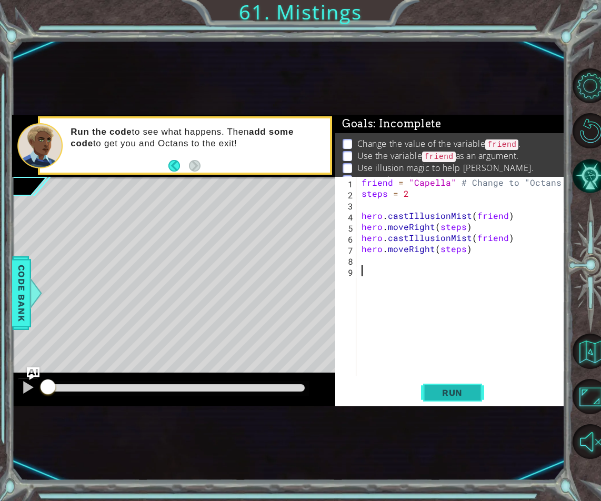
click at [442, 394] on span "Run" at bounding box center [452, 392] width 42 height 11
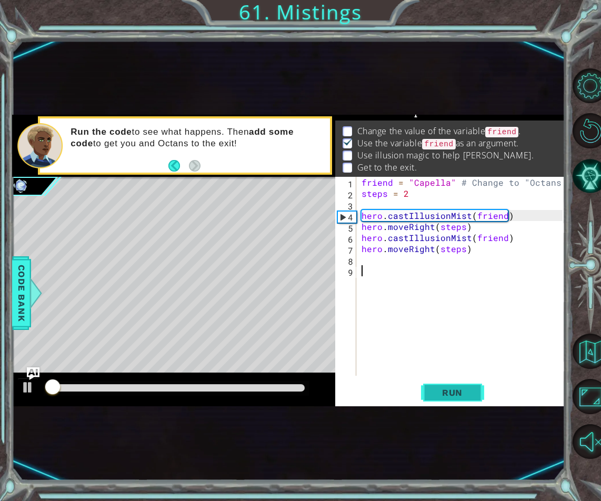
scroll to position [14, 0]
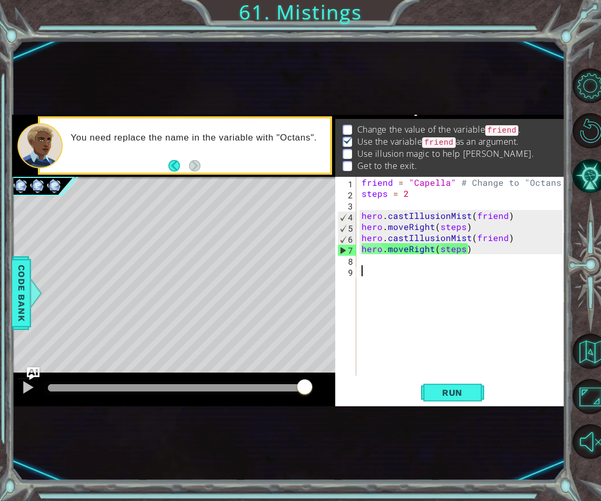
click at [442, 321] on div "friend = "Capella" # Change to "Octans" steps = 2 hero . castIllusionMist ( fri…" at bounding box center [463, 287] width 208 height 221
click at [376, 265] on div "friend = "Capella" # Change to "Octans" steps = 2 hero . castIllusionMist ( fri…" at bounding box center [463, 287] width 208 height 221
click at [373, 268] on div "friend = "Capella" # Change to "Octans" steps = 2 hero . castIllusionMist ( fri…" at bounding box center [463, 287] width 208 height 221
drag, startPoint x: 373, startPoint y: 268, endPoint x: 953, endPoint y: 299, distance: 579.9
click at [459, 398] on button "Run" at bounding box center [452, 392] width 63 height 23
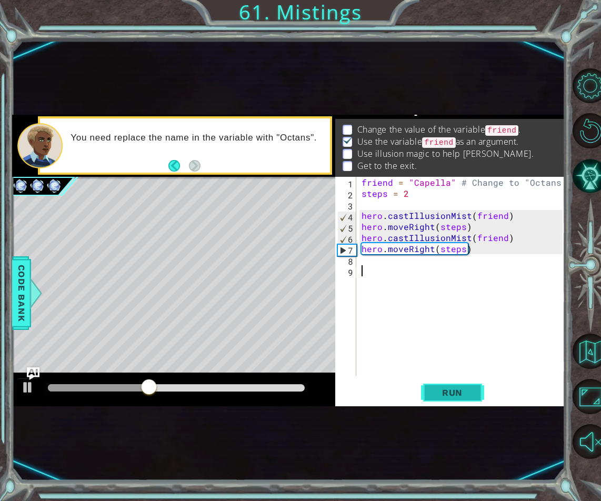
click at [470, 396] on span "Run" at bounding box center [452, 392] width 42 height 11
click at [421, 196] on div "friend = "Capella" # Change to "Octans" steps = 2 hero . castIllusionMist ( fri…" at bounding box center [463, 287] width 208 height 221
type textarea "steps = 4"
click at [445, 391] on span "Run" at bounding box center [452, 392] width 42 height 11
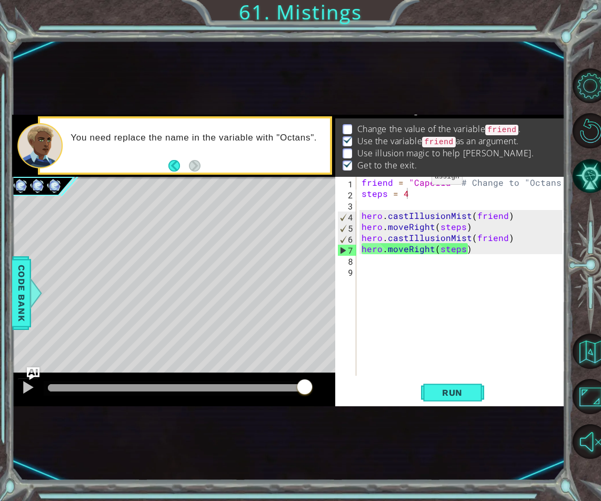
scroll to position [0, 0]
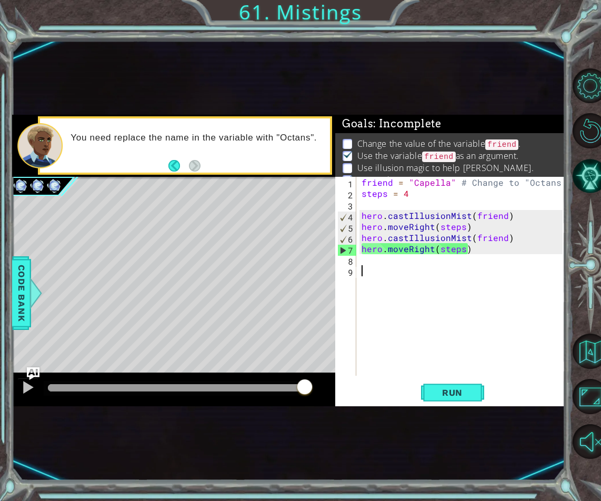
click at [414, 266] on div "friend = "Capella" # Change to "Octans" steps = 4 hero . castIllusionMist ( fri…" at bounding box center [463, 287] width 208 height 221
click at [420, 258] on div "friend = "Capella" # Change to "Octans" steps = 4 hero . castIllusionMist ( fri…" at bounding box center [463, 287] width 208 height 221
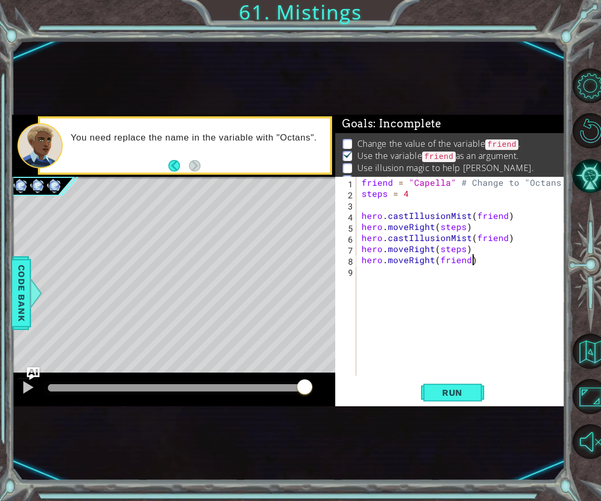
scroll to position [0, 6]
click at [461, 397] on span "Run" at bounding box center [452, 392] width 42 height 11
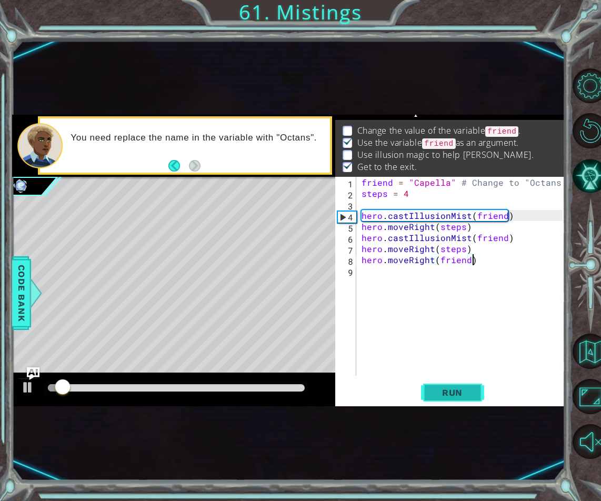
scroll to position [14, 0]
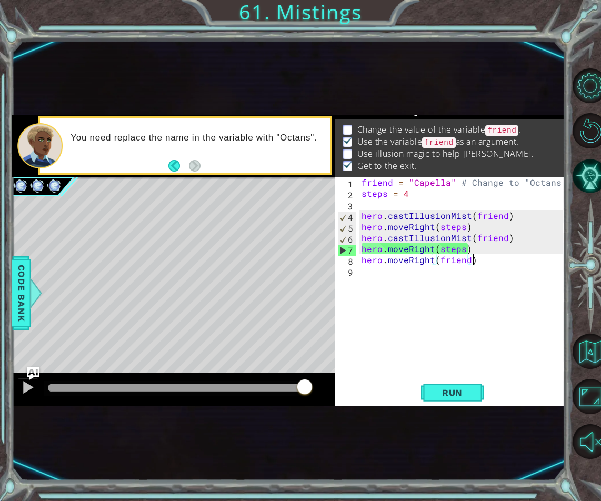
click at [503, 215] on div "friend = "Capella" # Change to "Octans" steps = 4 hero . castIllusionMist ( fri…" at bounding box center [463, 287] width 208 height 221
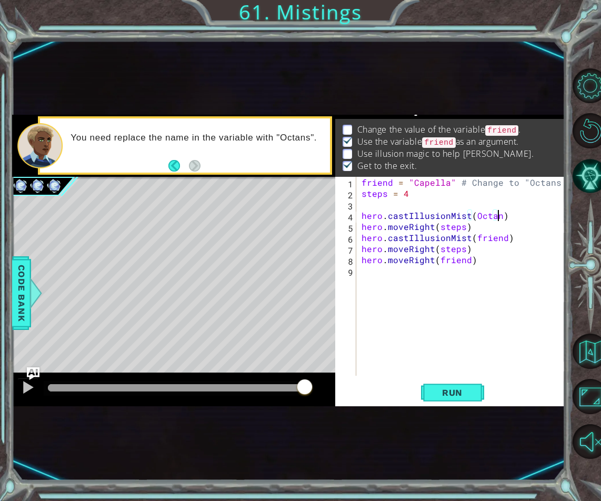
scroll to position [0, 8]
drag, startPoint x: 504, startPoint y: 236, endPoint x: 472, endPoint y: 235, distance: 31.6
click at [472, 235] on div "friend = "Capella" # Change to "Octans" steps = 4 hero . castIllusionMist ( Oct…" at bounding box center [463, 287] width 208 height 221
click at [431, 394] on button "Run" at bounding box center [452, 392] width 63 height 23
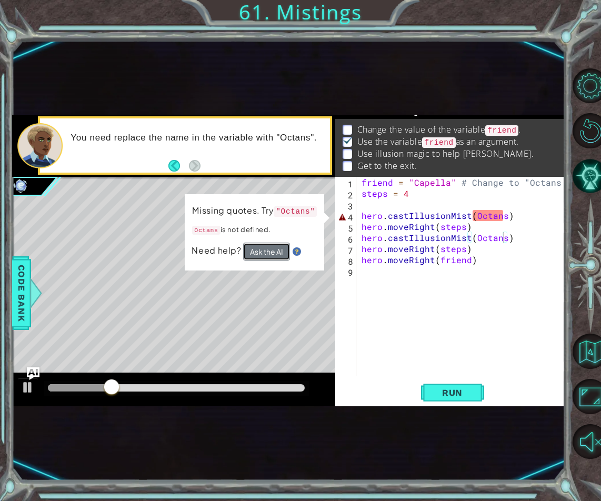
click at [278, 257] on button "Ask the AI" at bounding box center [266, 251] width 47 height 18
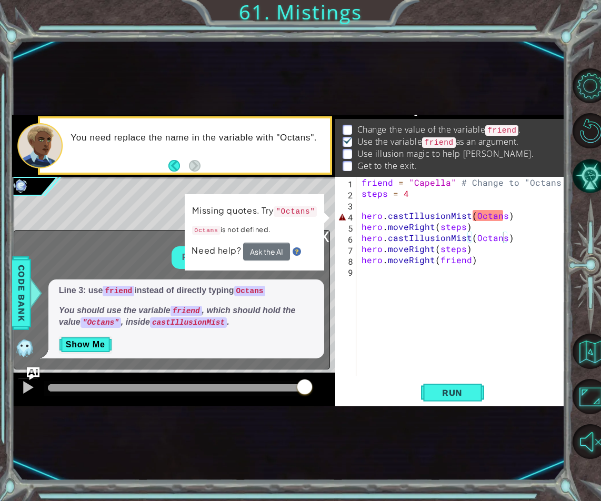
click at [502, 224] on div "friend = "Capella" # Change to "Octans" steps = 4 hero . castIllusionMist ( Oct…" at bounding box center [463, 287] width 208 height 221
click at [503, 217] on div "friend = "Capella" # Change to "Octans" steps = 4 hero . castIllusionMist ( Oct…" at bounding box center [463, 287] width 208 height 221
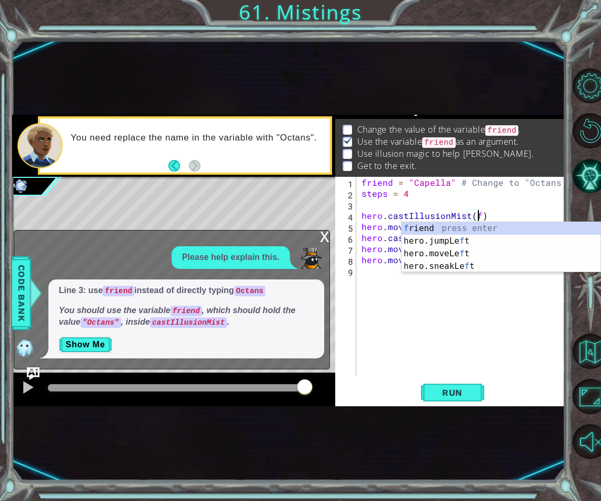
scroll to position [0, 7]
click at [489, 232] on div "f riend press enter hero.jumpLe f t press enter hero.moveLe f t press enter her…" at bounding box center [500, 260] width 199 height 76
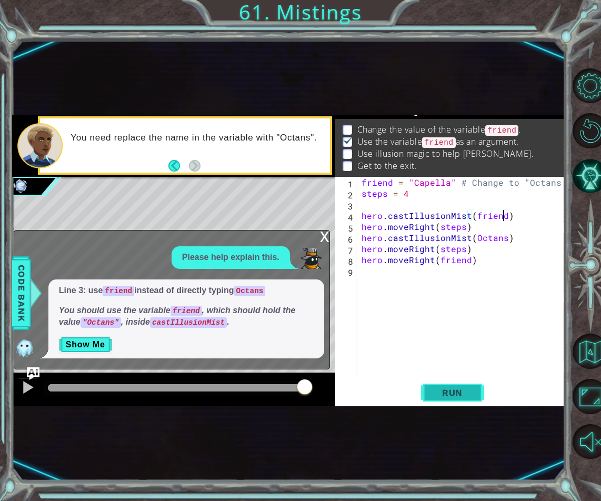
click at [478, 390] on button "Run" at bounding box center [452, 392] width 63 height 23
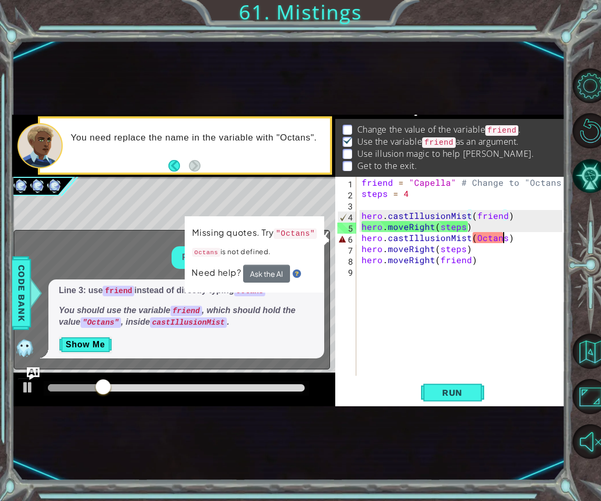
click at [500, 242] on div "friend = "Capella" # Change to "Octans" steps = 4 hero . castIllusionMist ( fri…" at bounding box center [463, 287] width 208 height 221
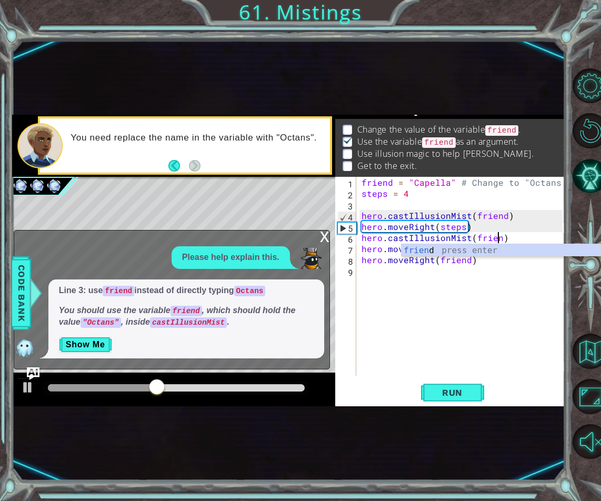
scroll to position [0, 8]
type textarea "hero.castIllusionMist(friend)"
click at [71, 343] on button "Show Me" at bounding box center [85, 344] width 53 height 17
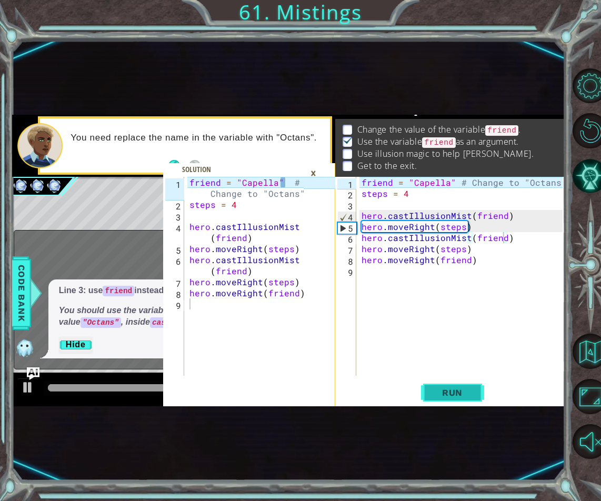
click at [434, 383] on button "Run" at bounding box center [452, 392] width 63 height 23
